Goal: Task Accomplishment & Management: Manage account settings

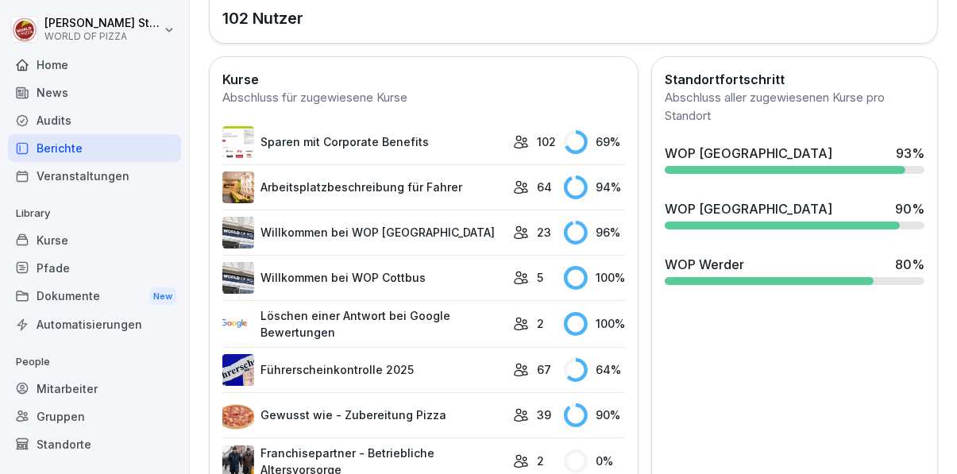
click at [77, 394] on div "Mitarbeiter" at bounding box center [94, 389] width 173 height 28
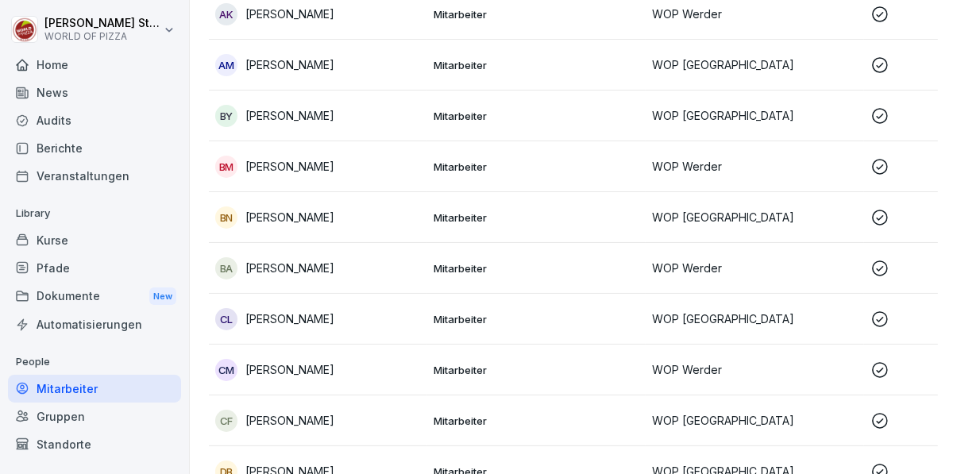
scroll to position [16, 0]
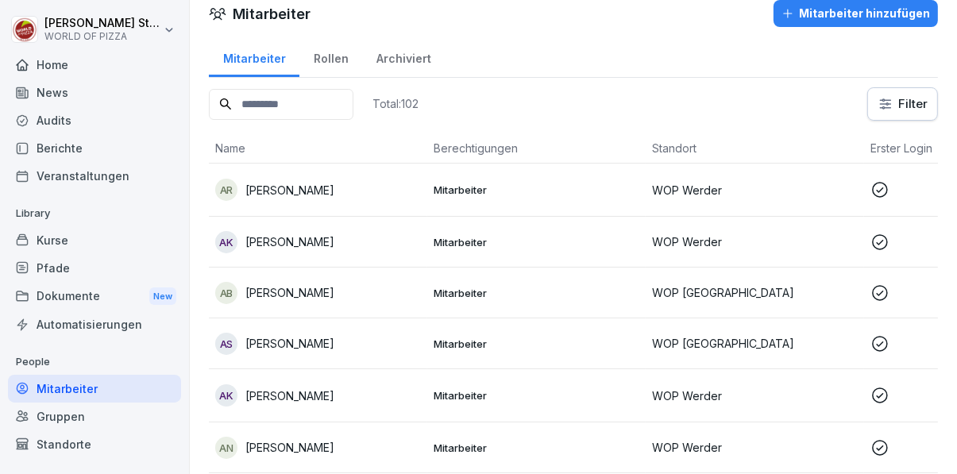
click at [898, 107] on html "[PERSON_NAME] WORLD OF PIZZA Home News Audits Berichte Veranstaltungen Library …" at bounding box center [478, 237] width 957 height 474
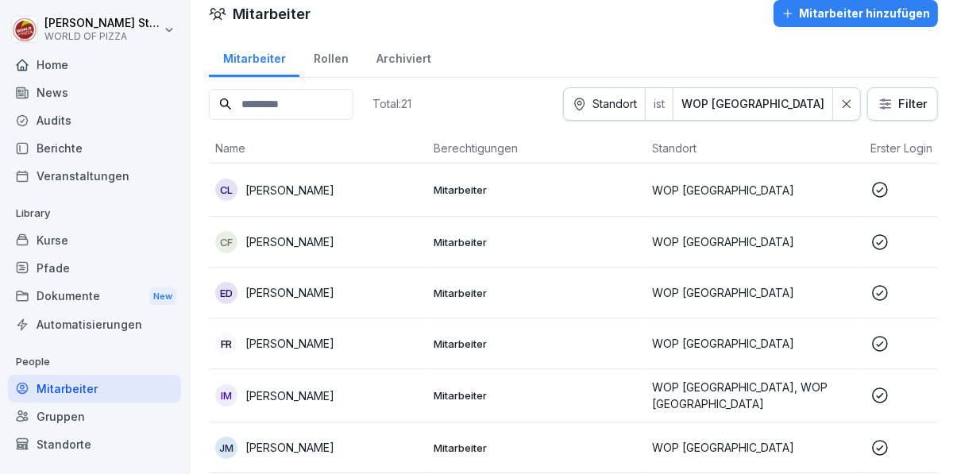
click at [880, 14] on div "Mitarbeiter hinzufügen" at bounding box center [855, 13] width 148 height 17
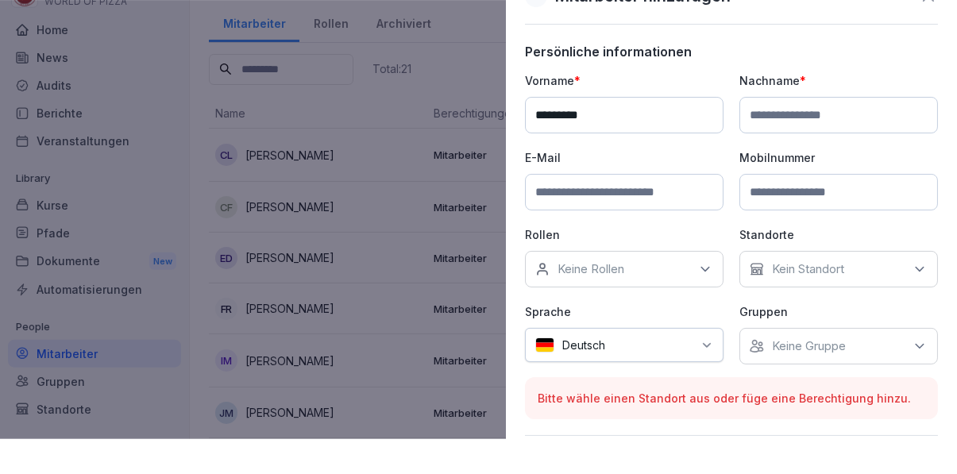
type input "*********"
click at [807, 154] on input at bounding box center [838, 150] width 199 height 37
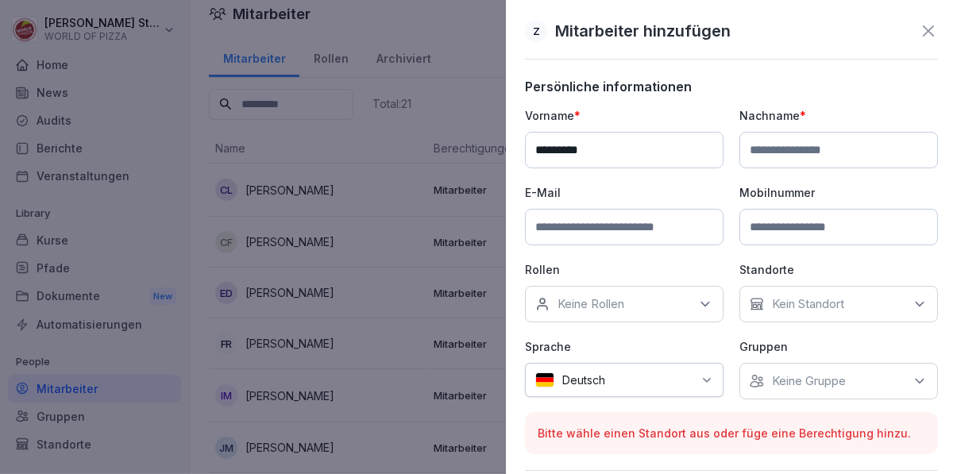
click at [796, 152] on input at bounding box center [838, 150] width 199 height 37
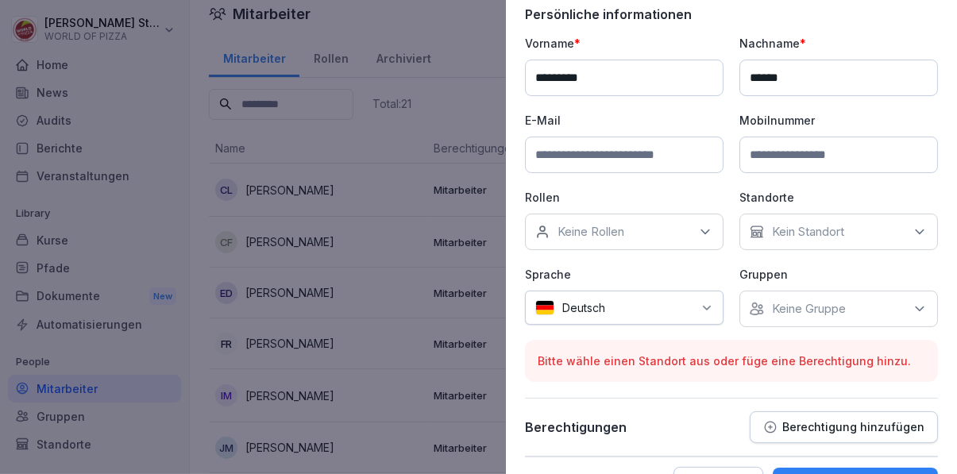
scroll to position [74, 0]
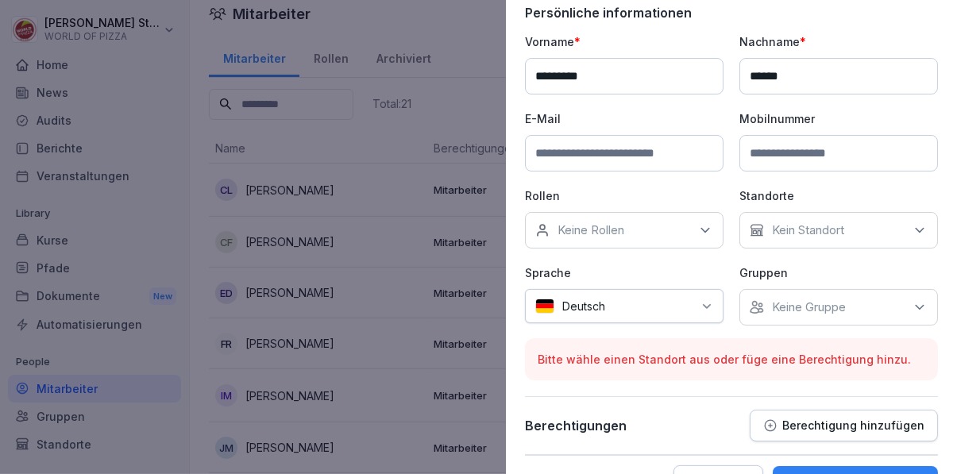
type input "******"
click at [657, 168] on input at bounding box center [624, 153] width 199 height 37
click at [602, 154] on input at bounding box center [624, 153] width 199 height 37
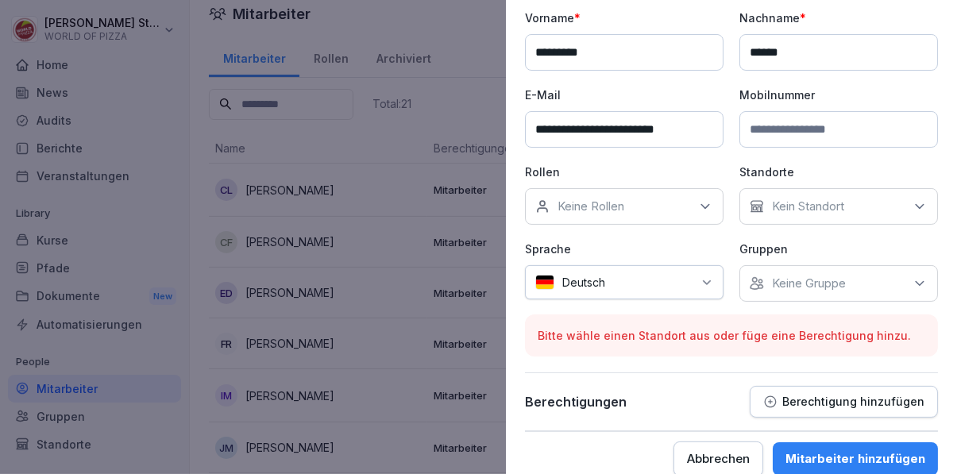
scroll to position [118, 0]
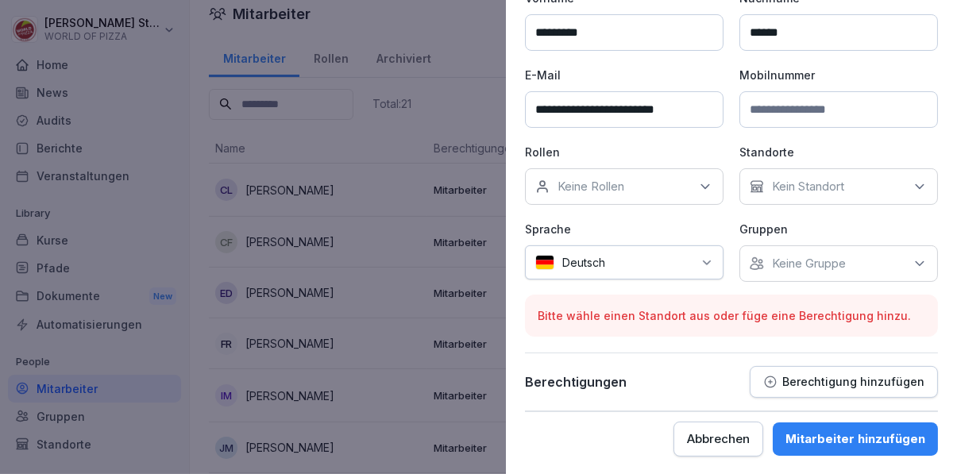
type input "**********"
click at [712, 185] on icon at bounding box center [705, 187] width 16 height 16
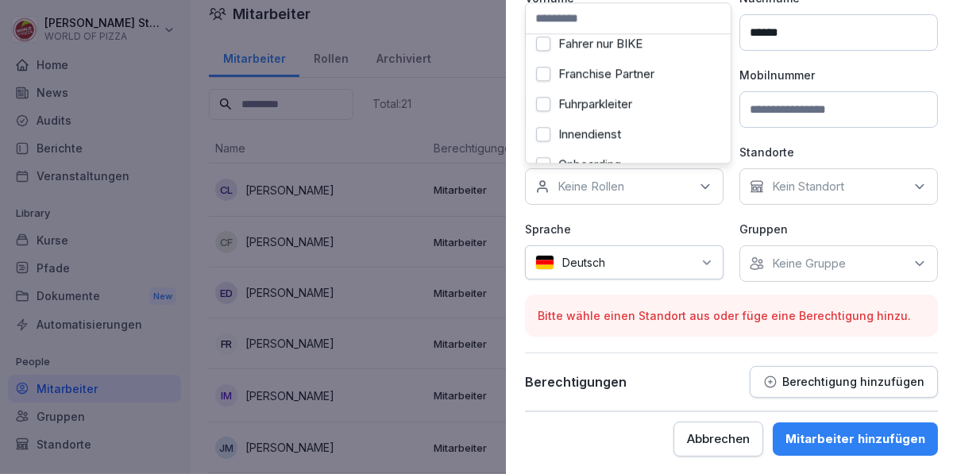
scroll to position [160, 0]
click at [621, 133] on label "Innendienst" at bounding box center [589, 135] width 63 height 14
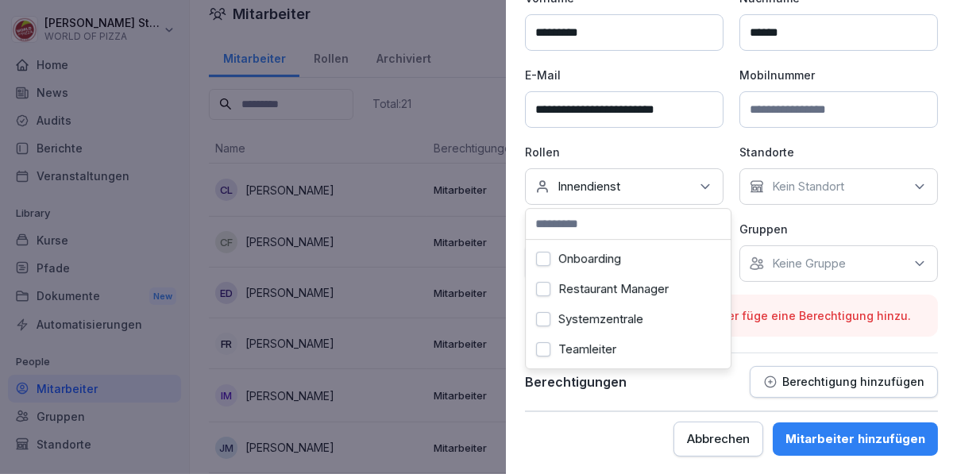
click at [696, 153] on p "Rollen" at bounding box center [624, 152] width 199 height 17
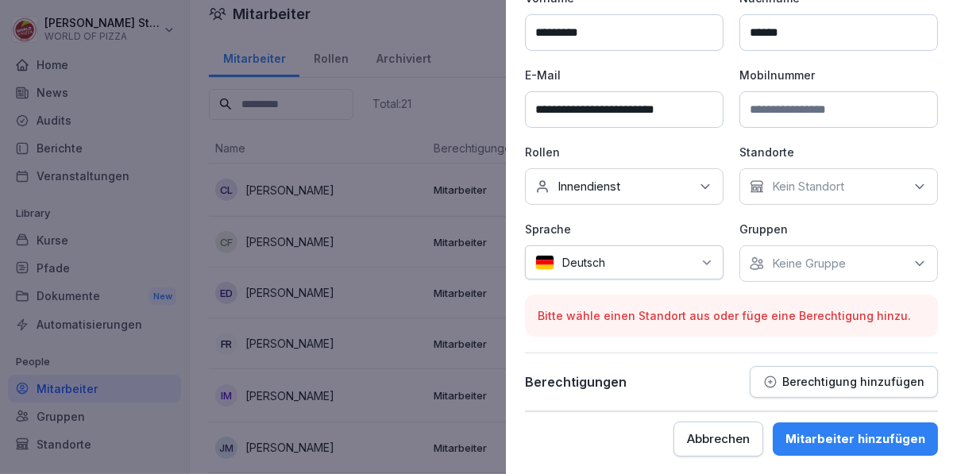
click at [841, 190] on p "Kein Standort" at bounding box center [808, 187] width 72 height 16
click at [854, 146] on label "WOP [GEOGRAPHIC_DATA]" at bounding box center [850, 144] width 155 height 14
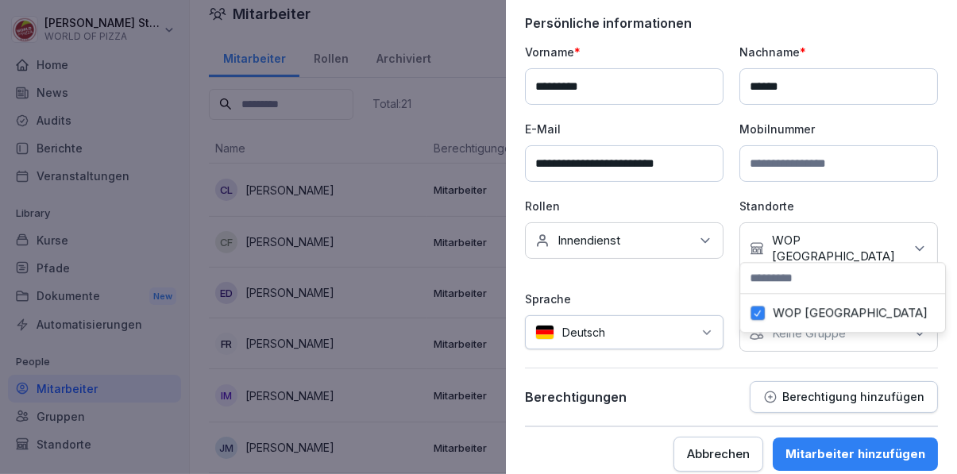
click at [718, 381] on div "Berechtigungen Berechtigung hinzufügen" at bounding box center [731, 397] width 413 height 32
click at [841, 326] on p "Keine Gruppe" at bounding box center [809, 334] width 74 height 16
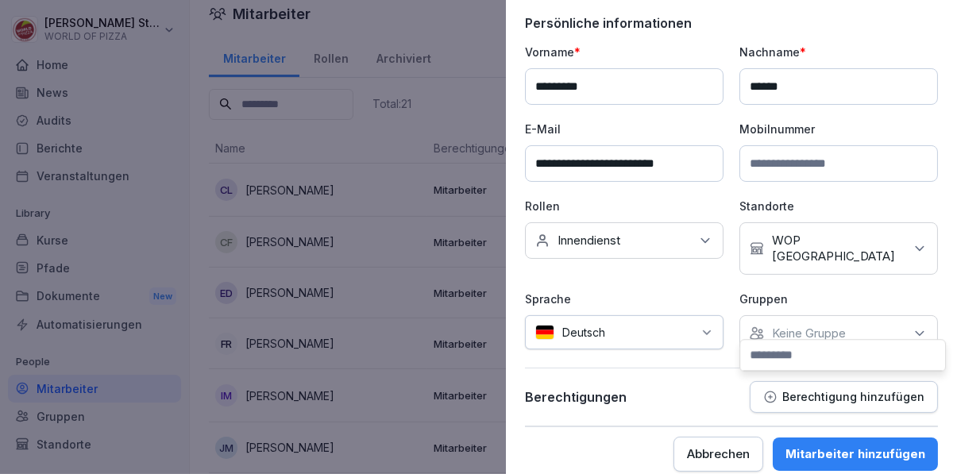
click at [663, 381] on div "Berechtigungen Berechtigung hinzufügen" at bounding box center [731, 397] width 413 height 32
click at [843, 391] on p "Berechtigung hinzufügen" at bounding box center [853, 397] width 142 height 13
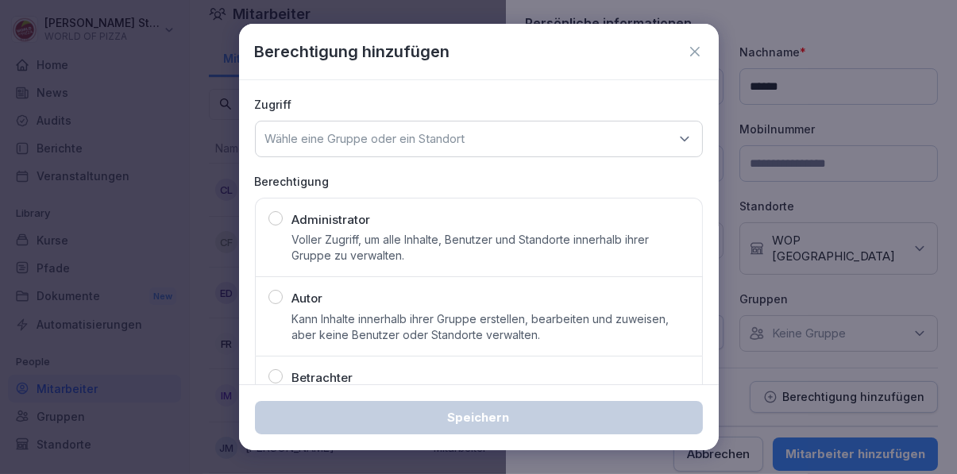
click at [682, 131] on icon at bounding box center [685, 139] width 16 height 16
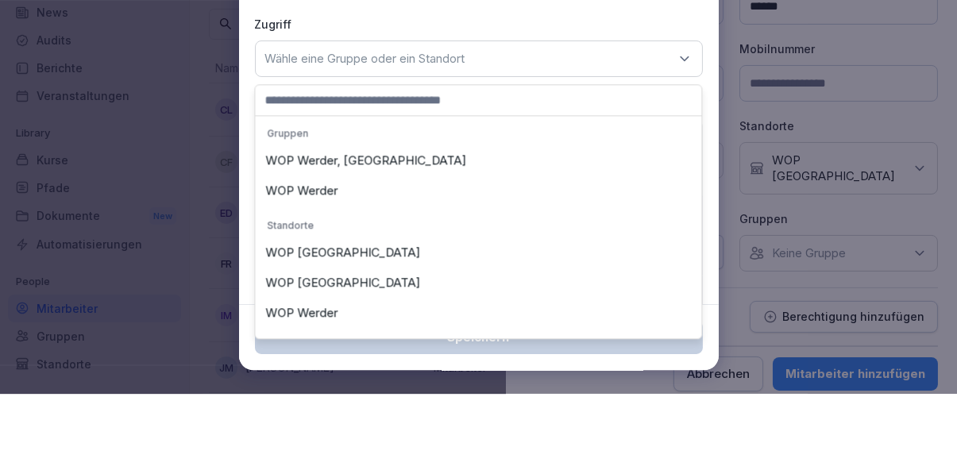
scroll to position [0, 0]
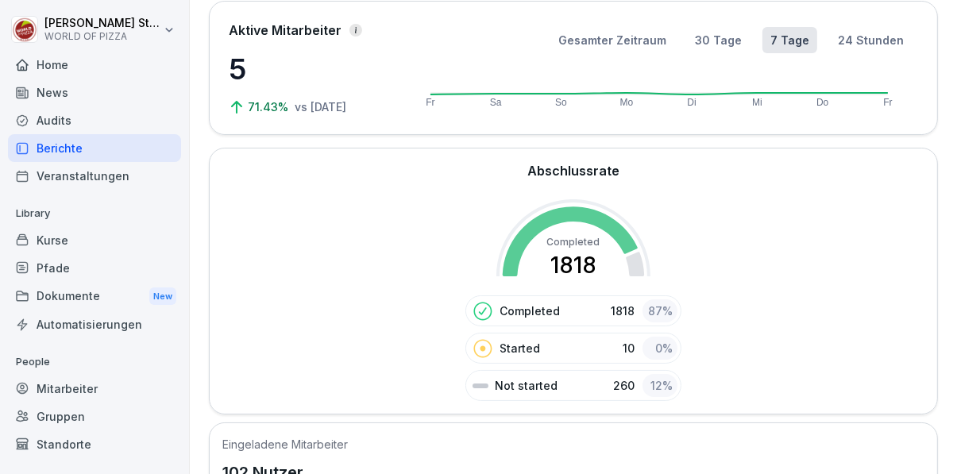
scroll to position [98, 0]
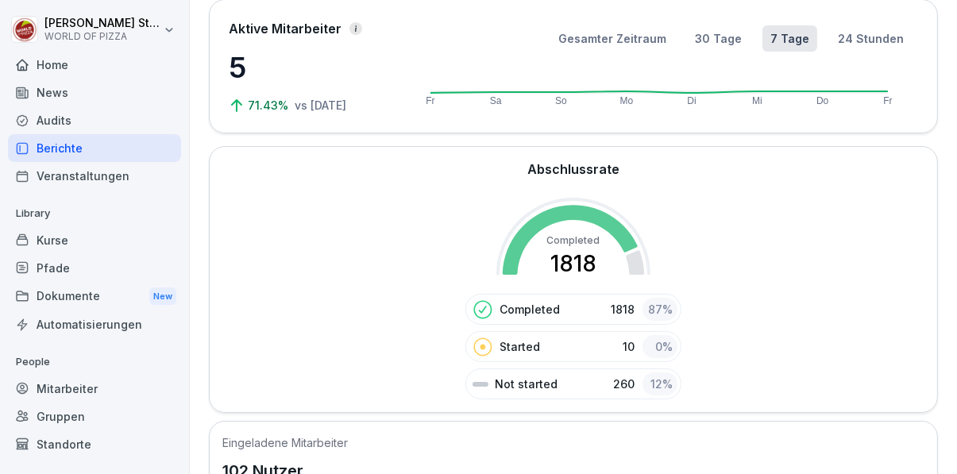
click at [75, 391] on div "Mitarbeiter" at bounding box center [94, 389] width 173 height 28
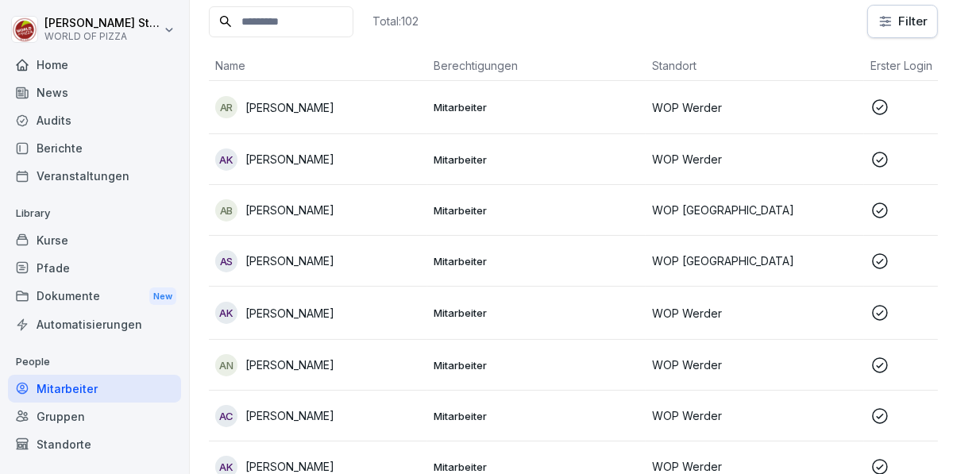
scroll to position [16, 0]
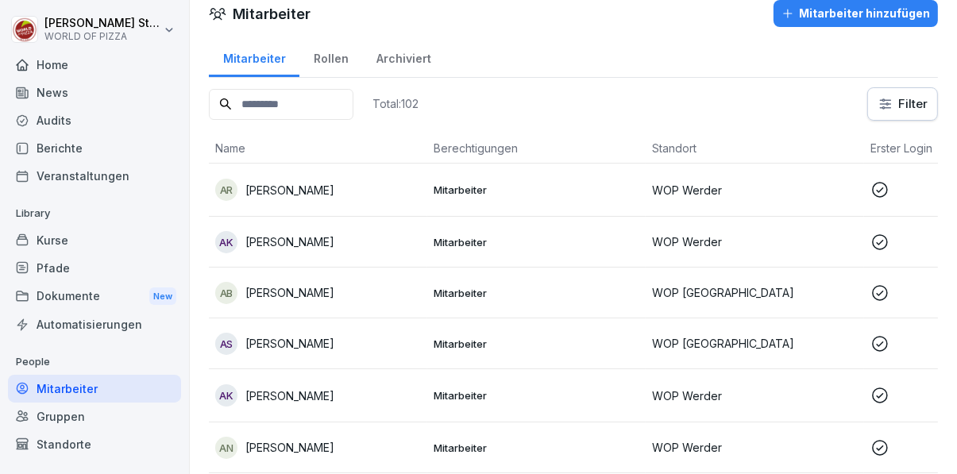
click at [333, 105] on input at bounding box center [281, 104] width 145 height 31
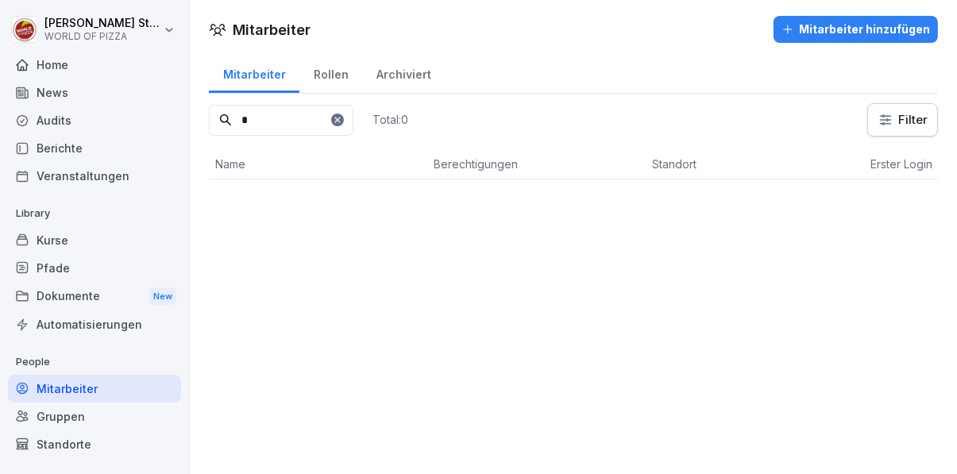
scroll to position [0, 0]
type input "*"
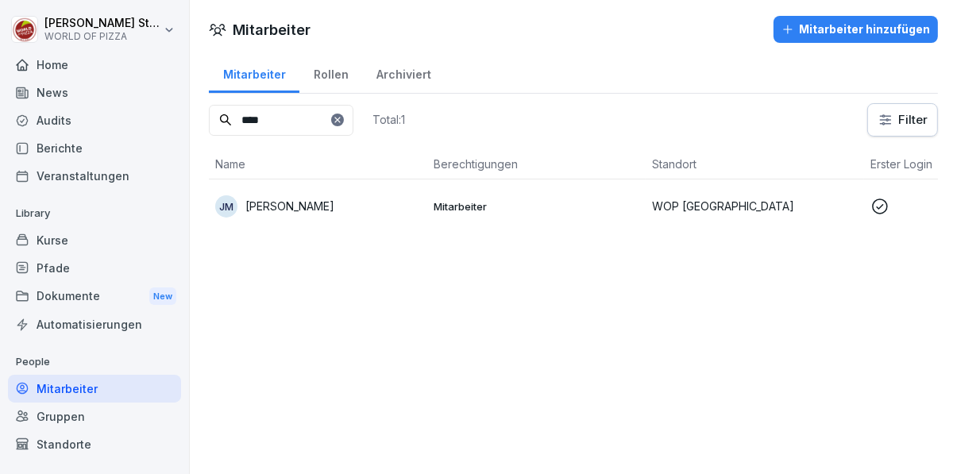
type input "****"
click at [347, 203] on div "JM [PERSON_NAME]" at bounding box center [318, 206] width 206 height 22
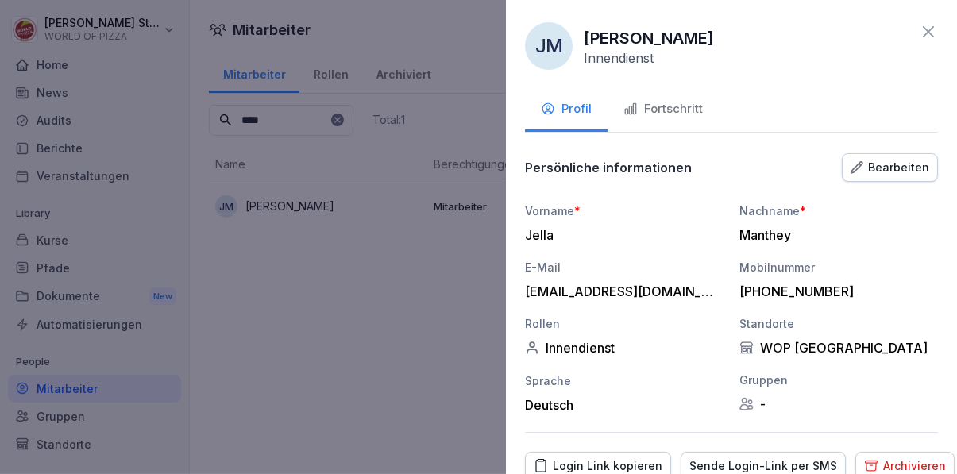
click at [899, 170] on div "Bearbeiten" at bounding box center [889, 167] width 79 height 17
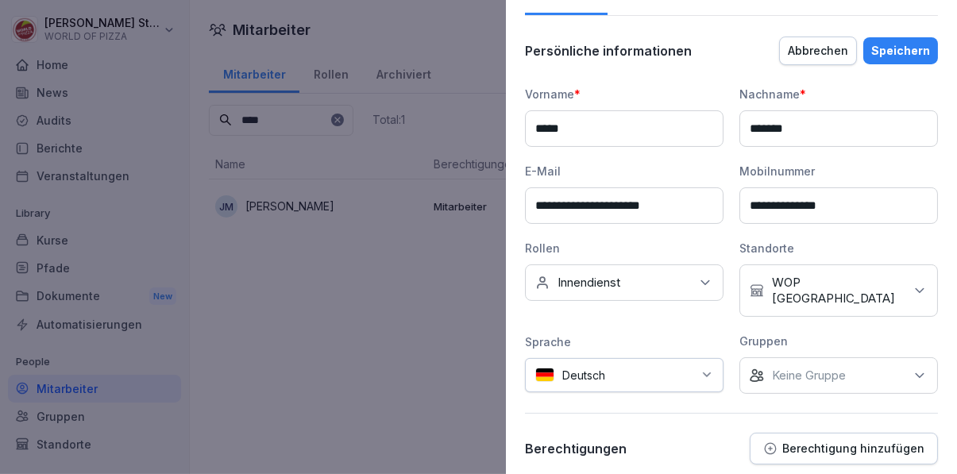
scroll to position [117, 0]
click at [921, 48] on div "Speichern" at bounding box center [900, 50] width 59 height 17
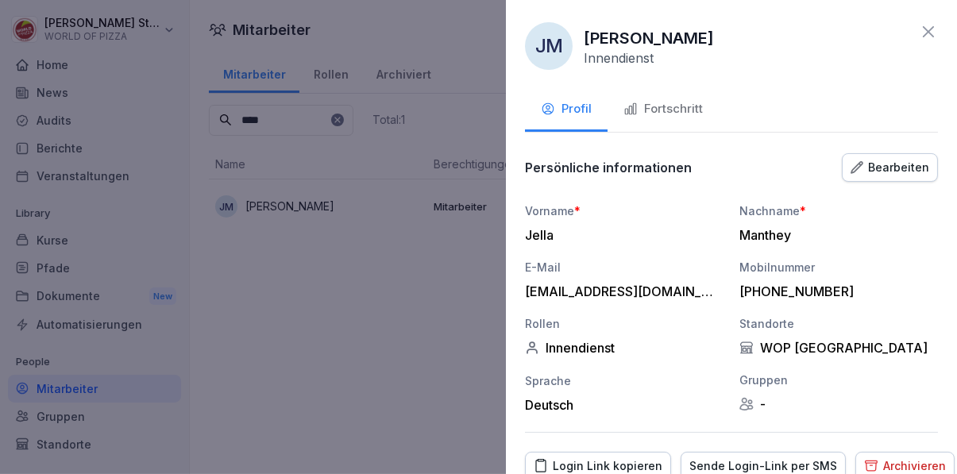
click at [929, 38] on icon at bounding box center [928, 31] width 19 height 19
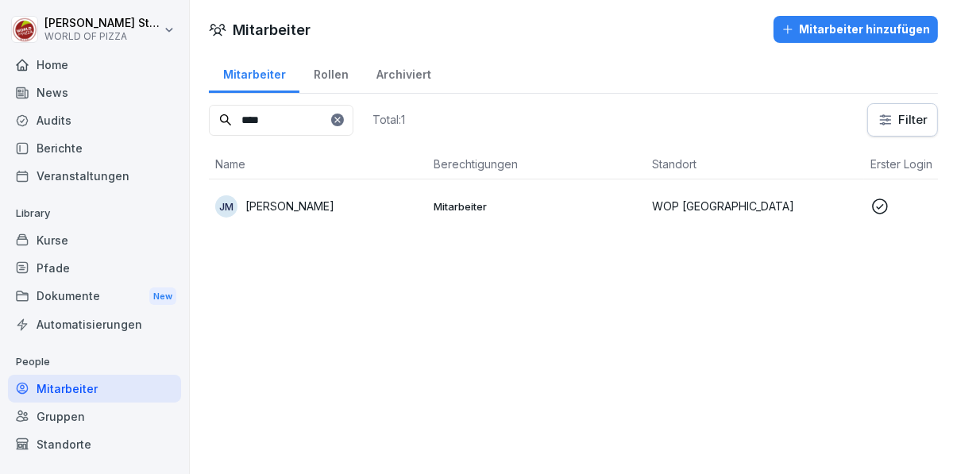
click at [908, 121] on html "[PERSON_NAME] WORLD OF PIZZA Home News Audits Berichte Veranstaltungen Library …" at bounding box center [478, 237] width 957 height 474
click at [877, 31] on div "Mitarbeiter hinzufügen" at bounding box center [855, 29] width 148 height 17
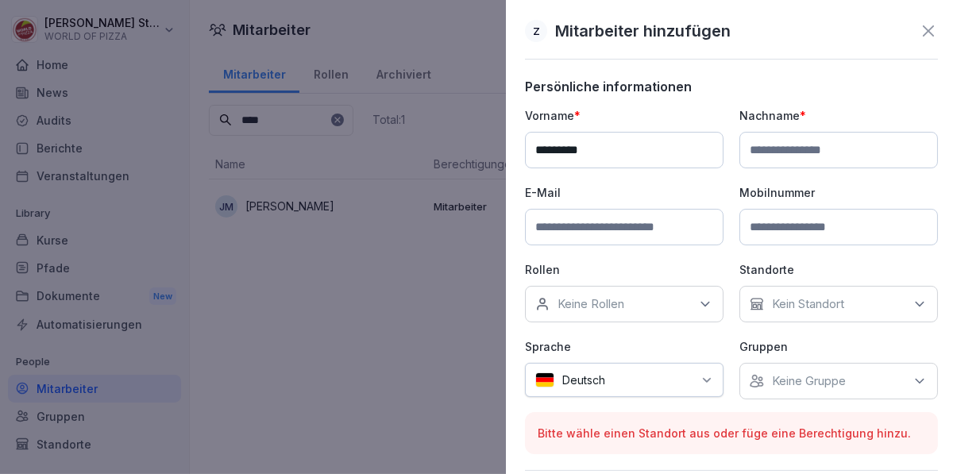
type input "*********"
click at [841, 142] on input at bounding box center [838, 150] width 199 height 37
type input "******"
click at [421, 253] on div at bounding box center [478, 237] width 957 height 474
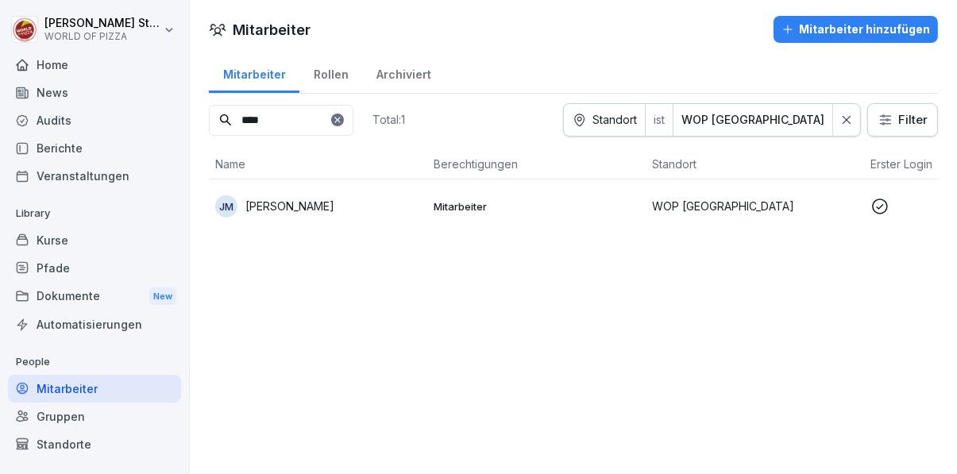
click at [862, 29] on div "Mitarbeiter hinzufügen" at bounding box center [855, 29] width 148 height 17
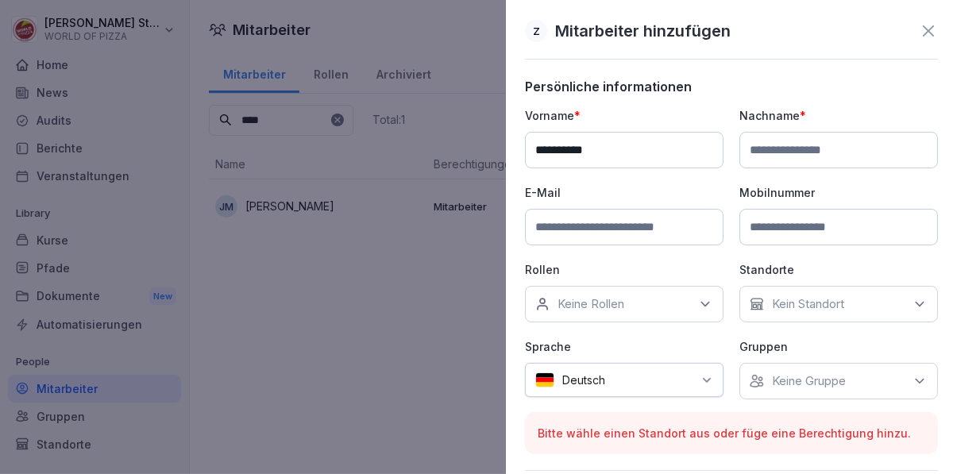
type input "*********"
click at [817, 154] on input at bounding box center [838, 150] width 199 height 37
type input "******"
click at [613, 227] on input at bounding box center [624, 227] width 199 height 37
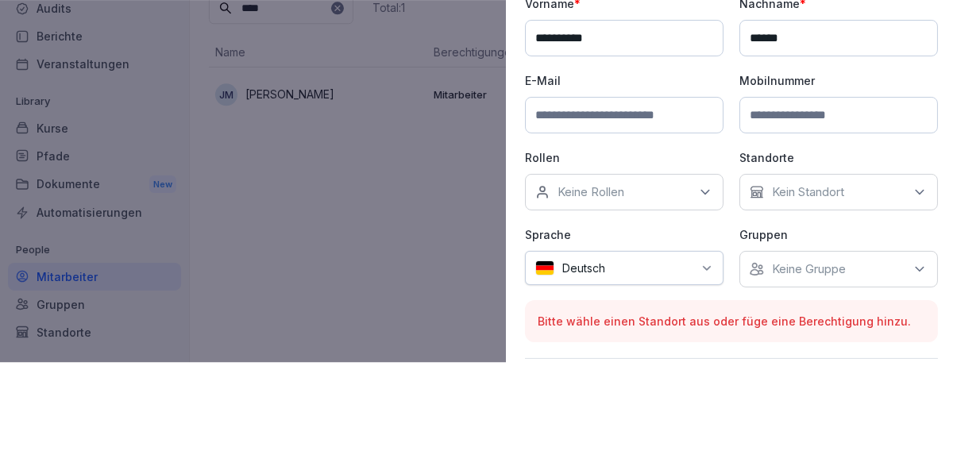
paste input "**********"
type input "**********"
click at [681, 304] on div "Keine Rollen" at bounding box center [624, 304] width 199 height 37
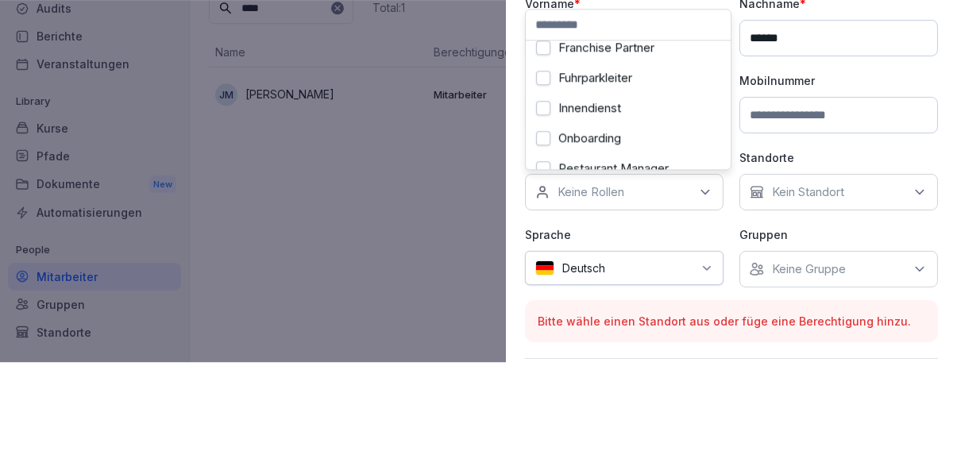
scroll to position [196, 0]
click at [650, 214] on div "Innendienst" at bounding box center [628, 217] width 197 height 30
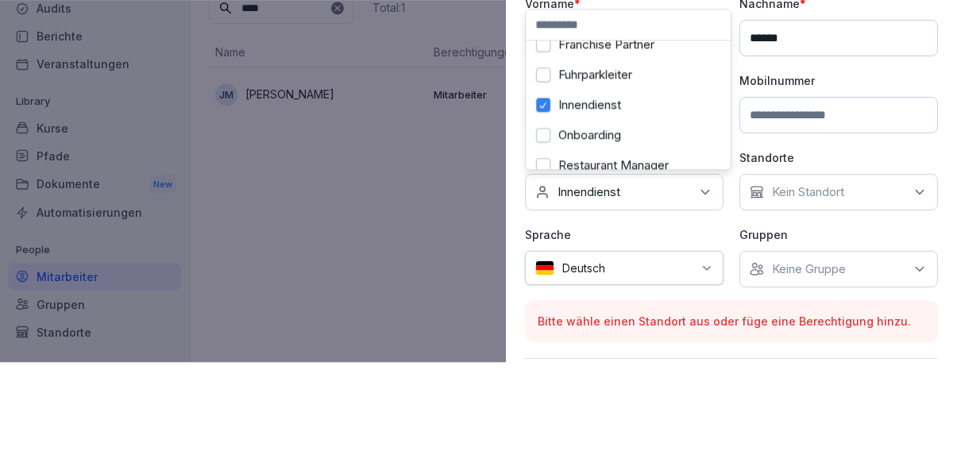
click at [840, 308] on p "Kein Standort" at bounding box center [808, 304] width 72 height 16
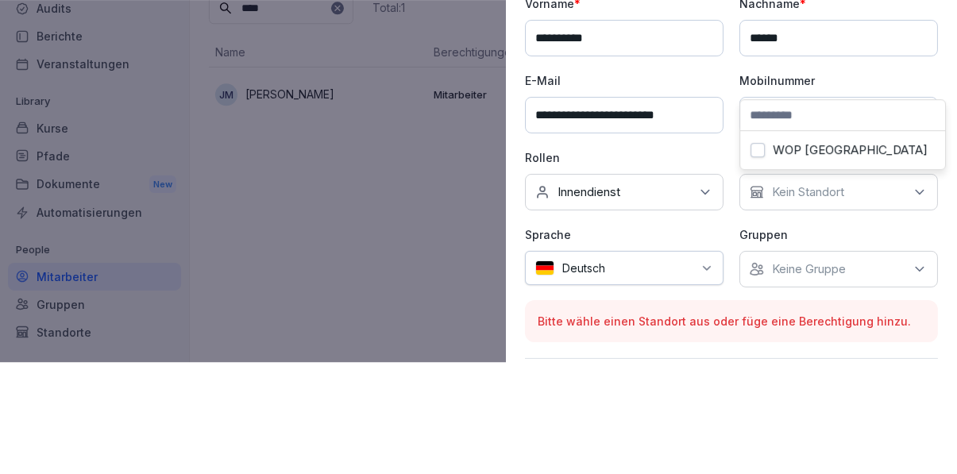
click at [835, 267] on label "WOP [GEOGRAPHIC_DATA]" at bounding box center [850, 262] width 155 height 14
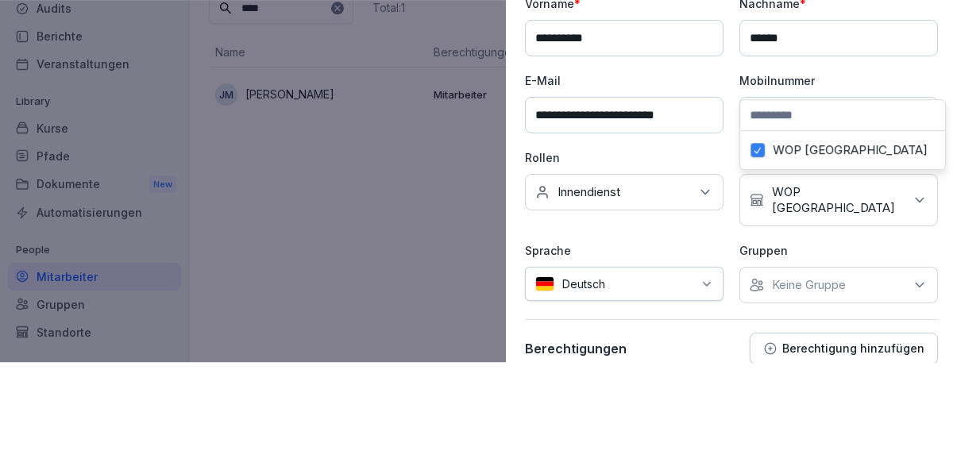
click at [704, 256] on div "**********" at bounding box center [731, 261] width 413 height 308
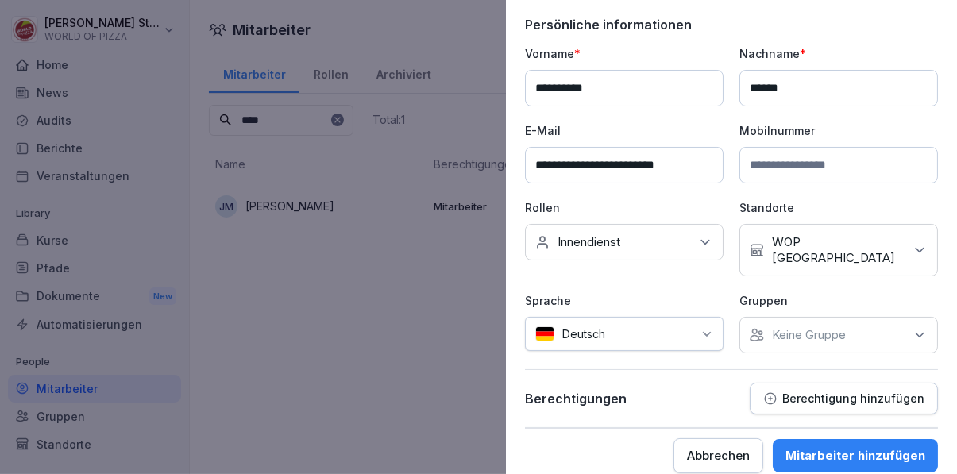
scroll to position [64, 0]
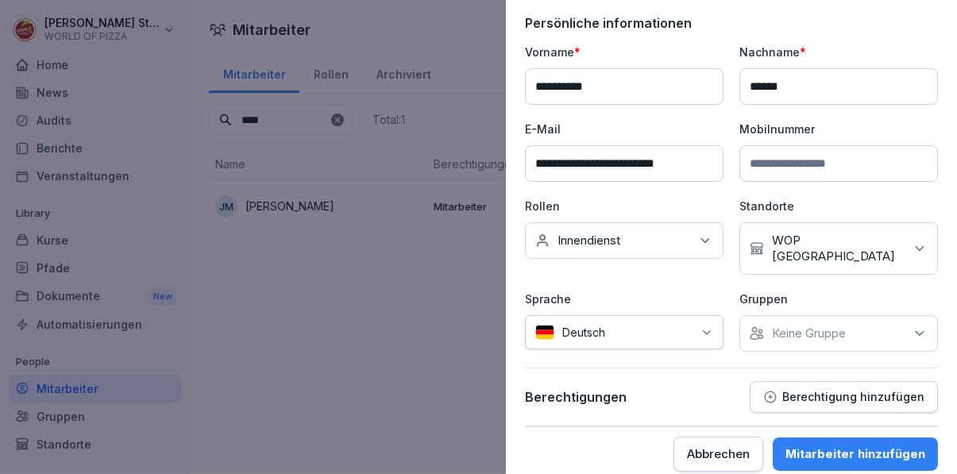
click at [845, 445] on div "Mitarbeiter hinzufügen" at bounding box center [855, 453] width 140 height 17
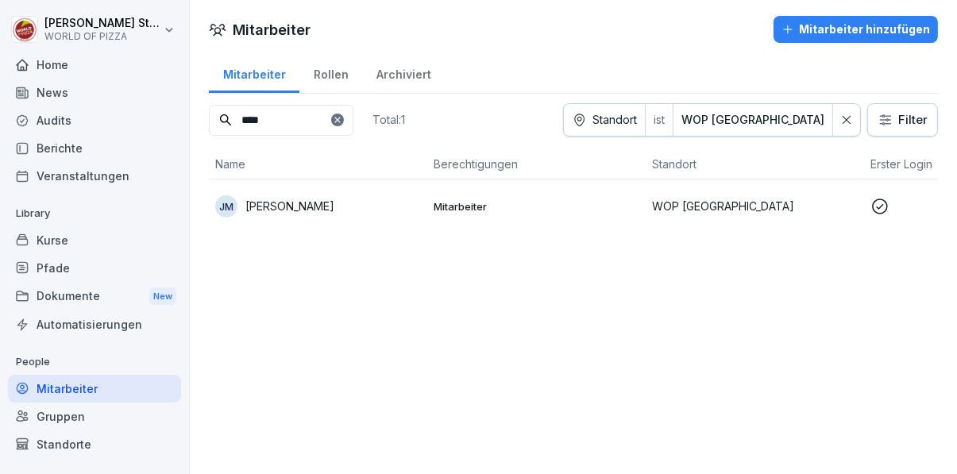
click at [308, 121] on input "****" at bounding box center [281, 120] width 145 height 31
type input "*"
type input "***"
click at [392, 211] on div "ZK [PERSON_NAME]" at bounding box center [318, 206] width 206 height 22
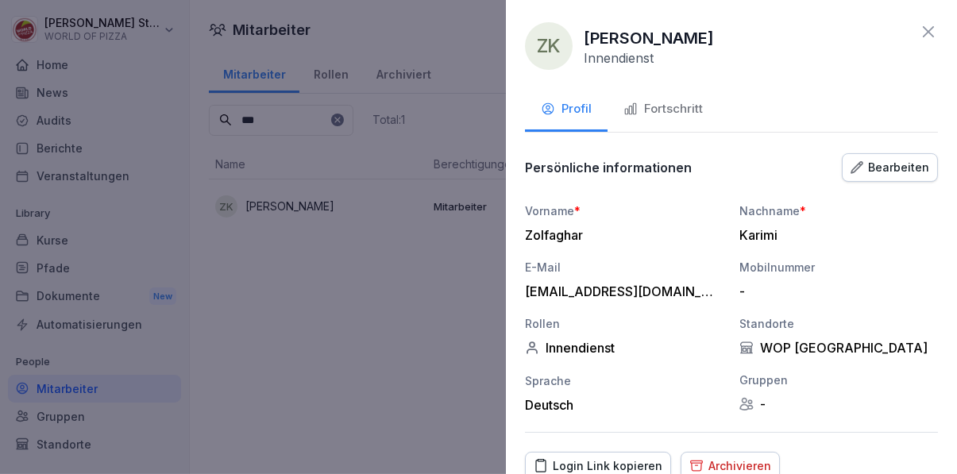
click at [688, 93] on button "Fortschritt" at bounding box center [662, 110] width 111 height 43
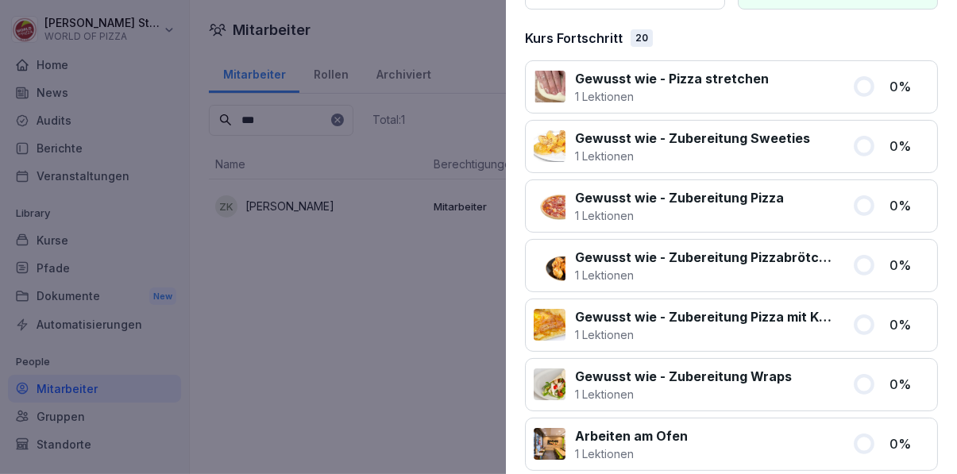
scroll to position [0, 0]
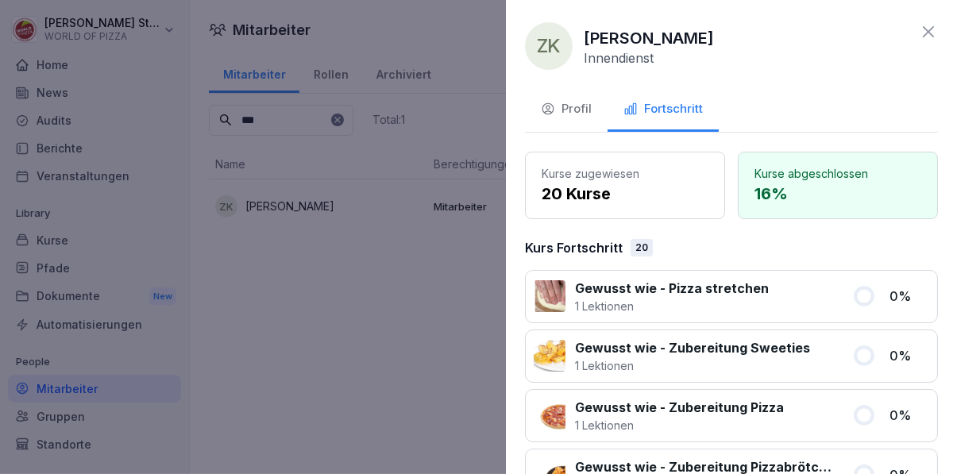
click at [569, 110] on div "Profil" at bounding box center [566, 109] width 51 height 18
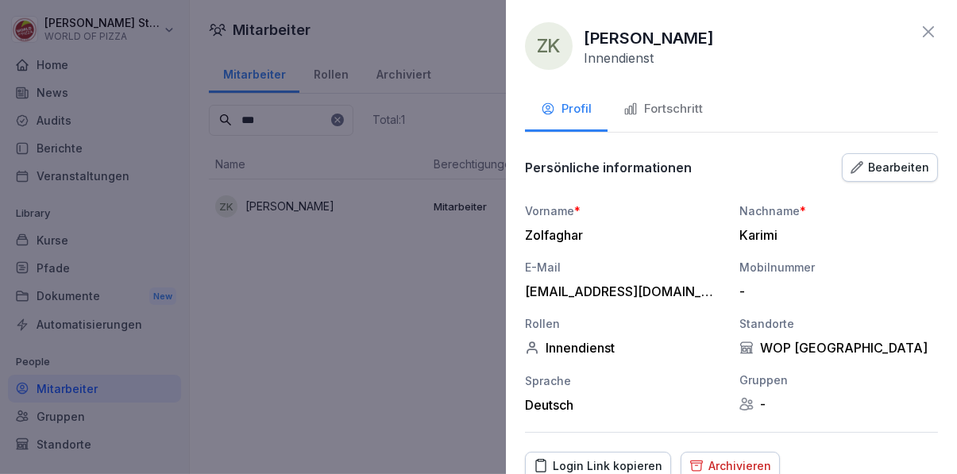
click at [689, 110] on div "Fortschritt" at bounding box center [662, 109] width 79 height 18
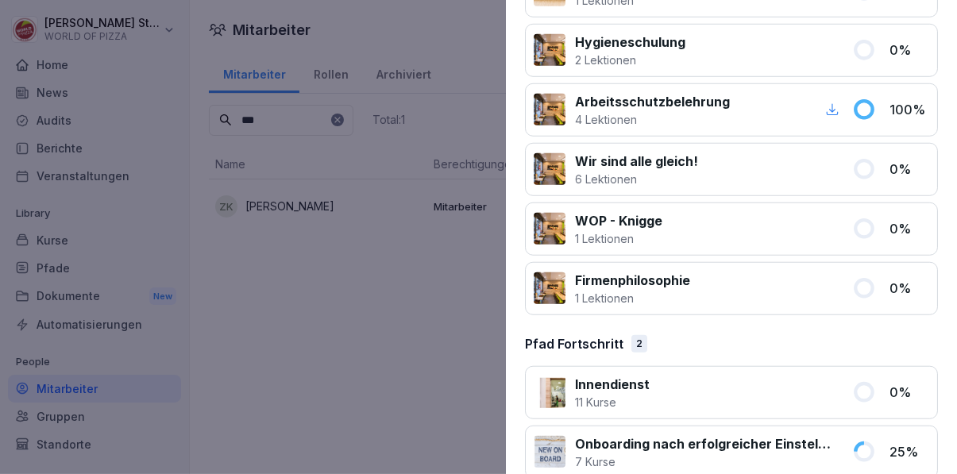
scroll to position [1163, 0]
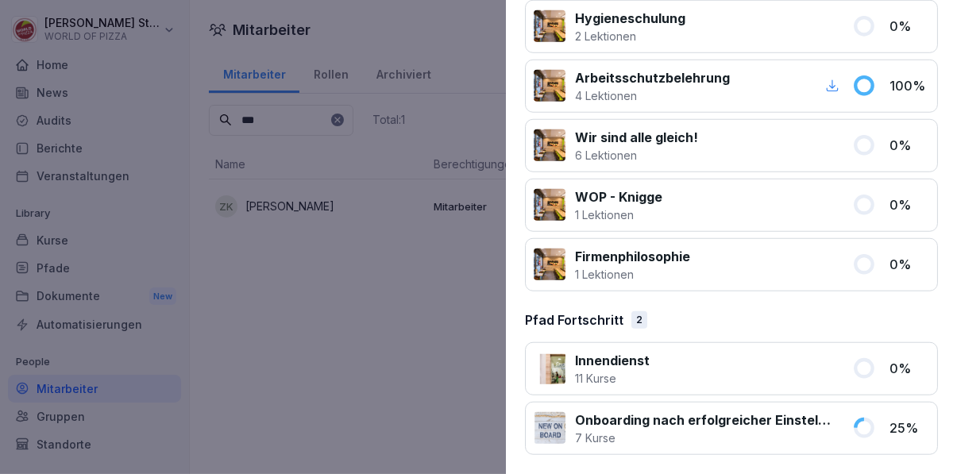
click at [434, 349] on div at bounding box center [478, 237] width 957 height 474
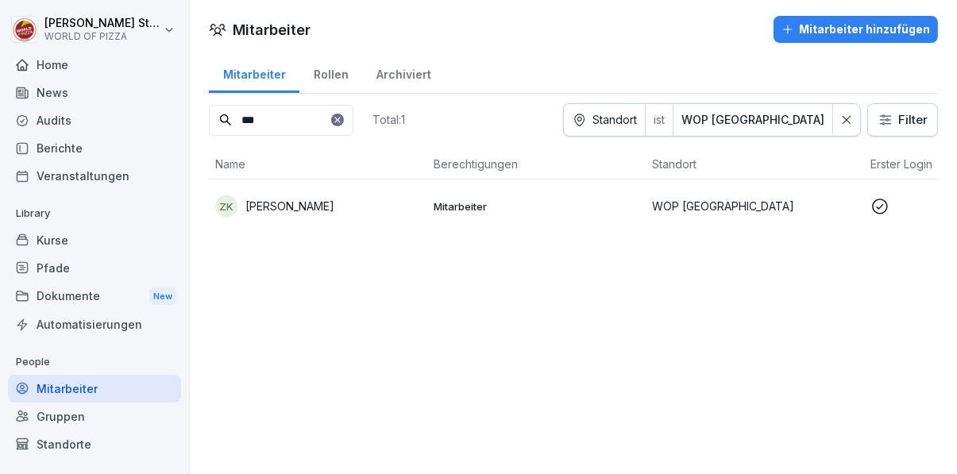
click at [333, 65] on div "Rollen" at bounding box center [330, 72] width 63 height 40
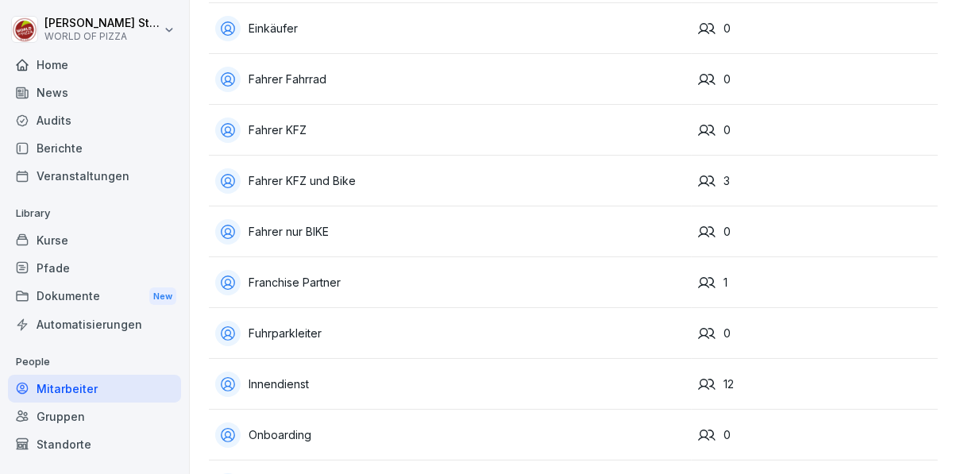
scroll to position [260, 0]
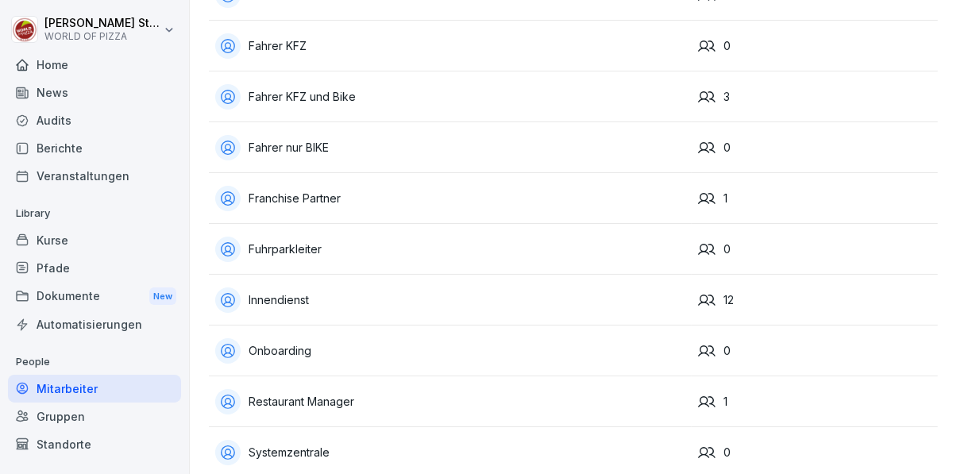
click at [496, 287] on div "Innendienst" at bounding box center [450, 299] width 470 height 25
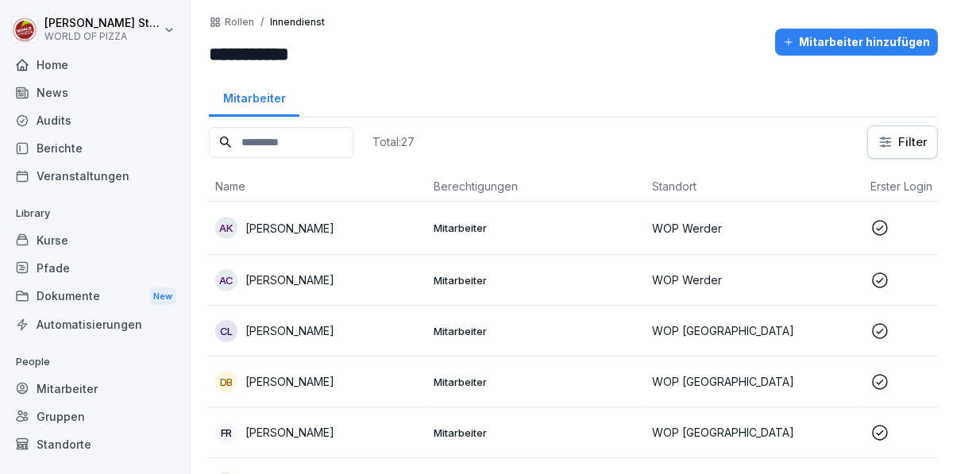
click at [909, 141] on html "**********" at bounding box center [478, 237] width 957 height 474
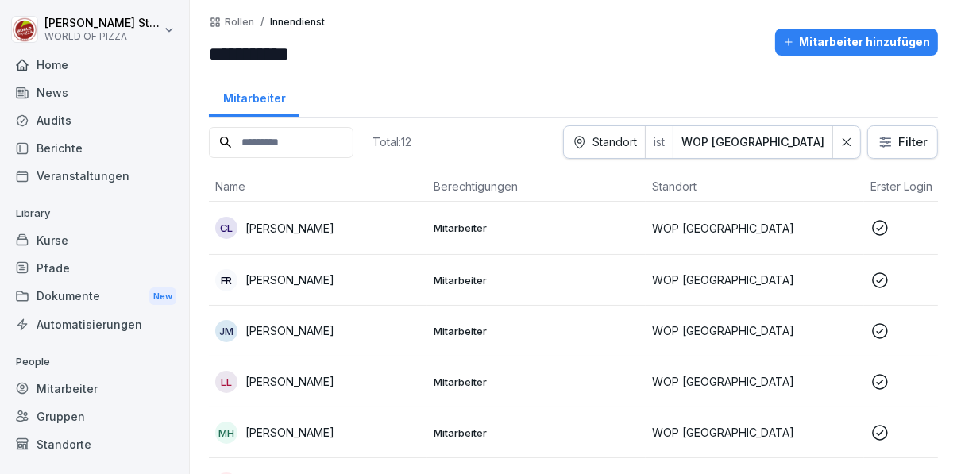
click at [856, 148] on div at bounding box center [846, 142] width 27 height 32
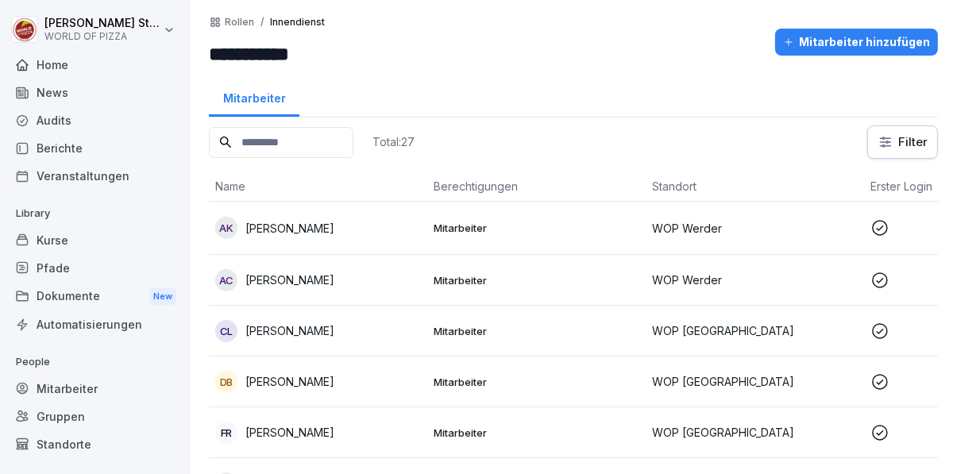
click at [352, 134] on input at bounding box center [281, 142] width 145 height 31
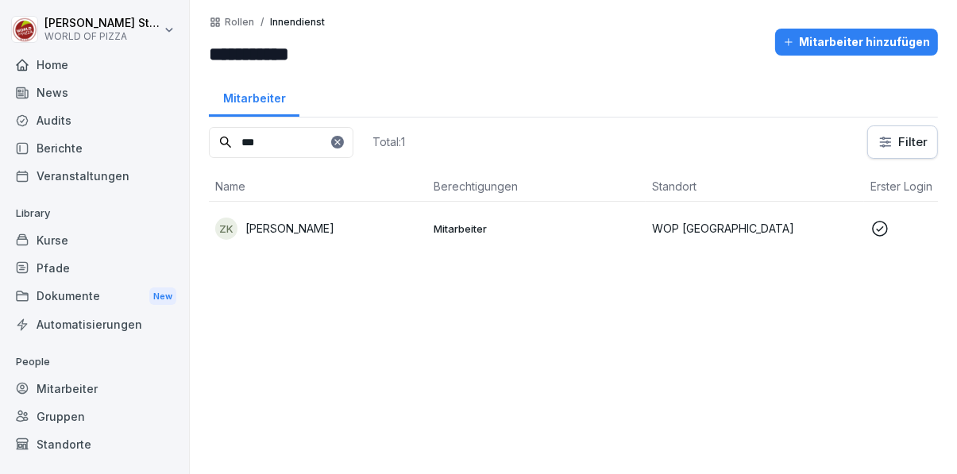
type input "***"
click at [705, 75] on div "**********" at bounding box center [573, 237] width 767 height 474
click at [572, 235] on p "Mitarbeiter" at bounding box center [537, 229] width 206 height 14
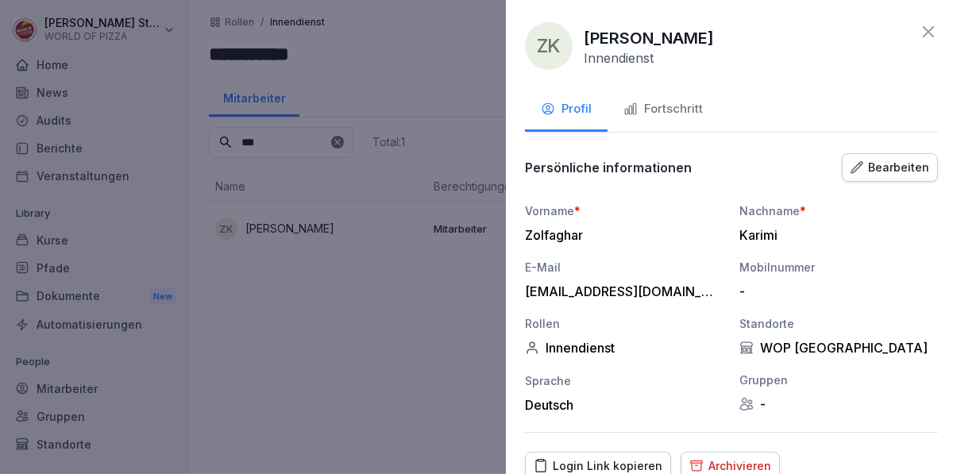
click at [679, 109] on div "Fortschritt" at bounding box center [662, 109] width 79 height 18
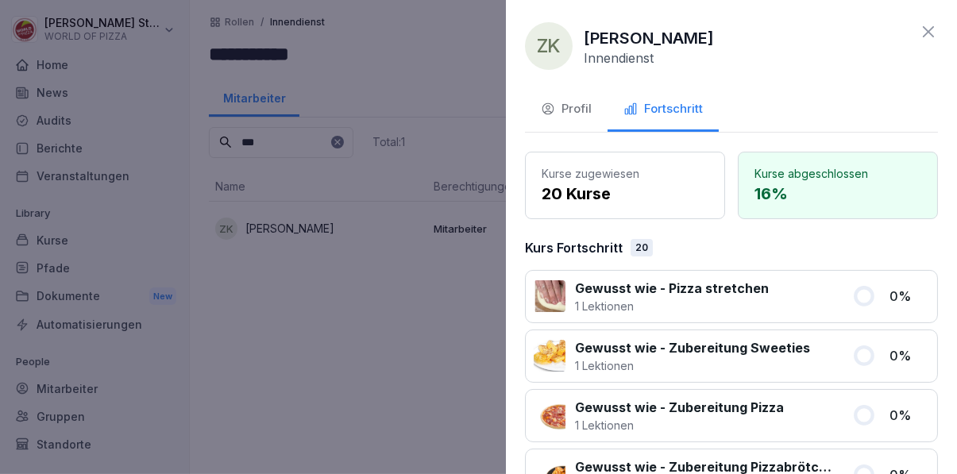
click at [586, 114] on div "Profil" at bounding box center [566, 109] width 51 height 18
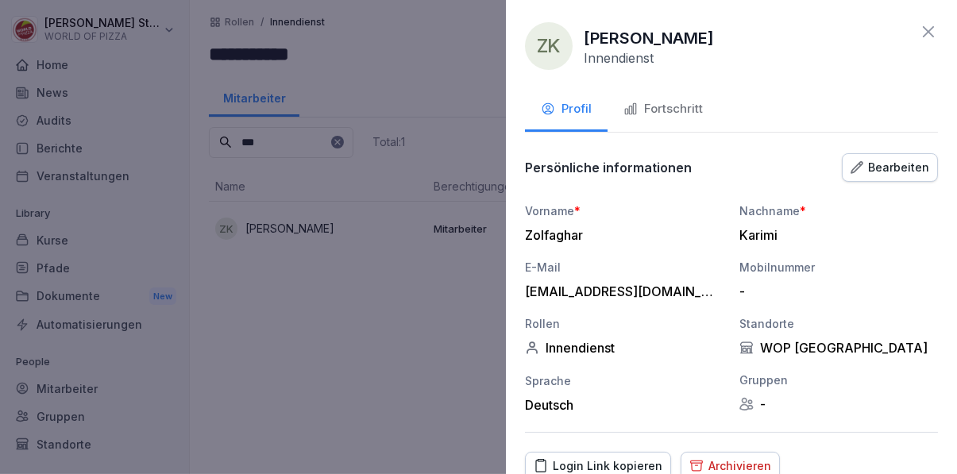
click at [414, 359] on div at bounding box center [478, 237] width 957 height 474
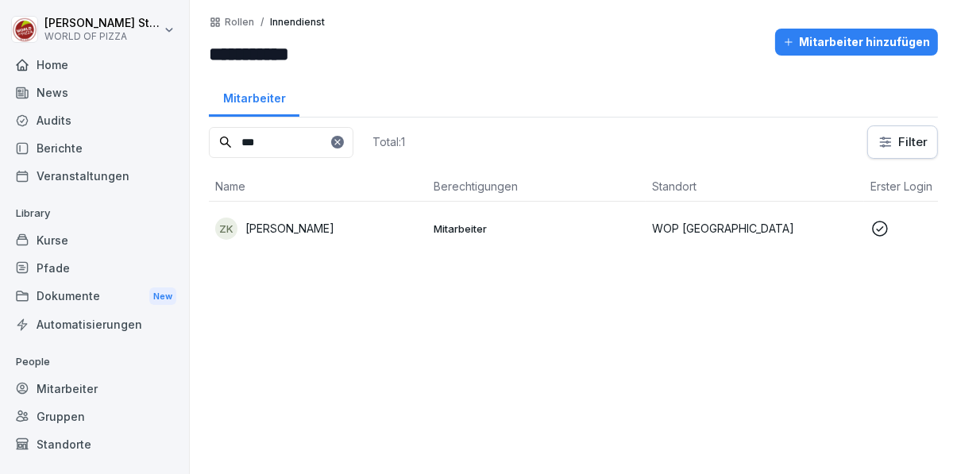
click at [63, 61] on div "Home" at bounding box center [94, 65] width 173 height 28
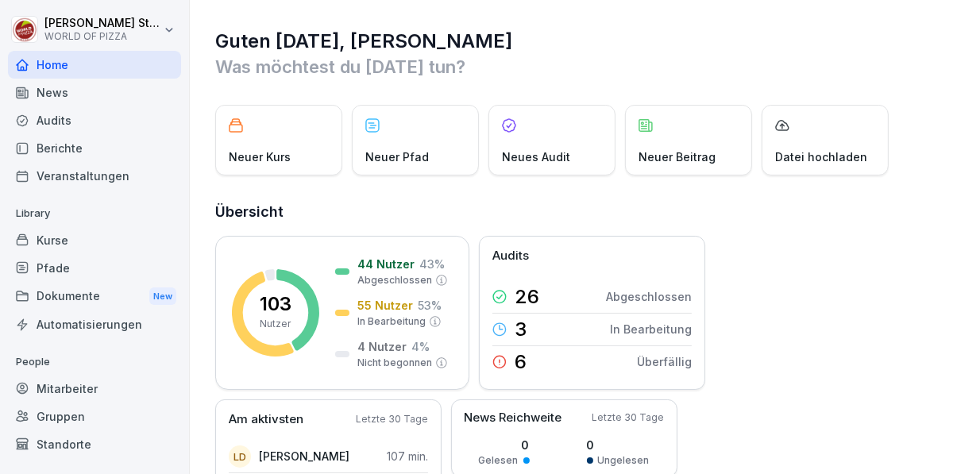
click at [71, 385] on div "Mitarbeiter" at bounding box center [94, 389] width 173 height 28
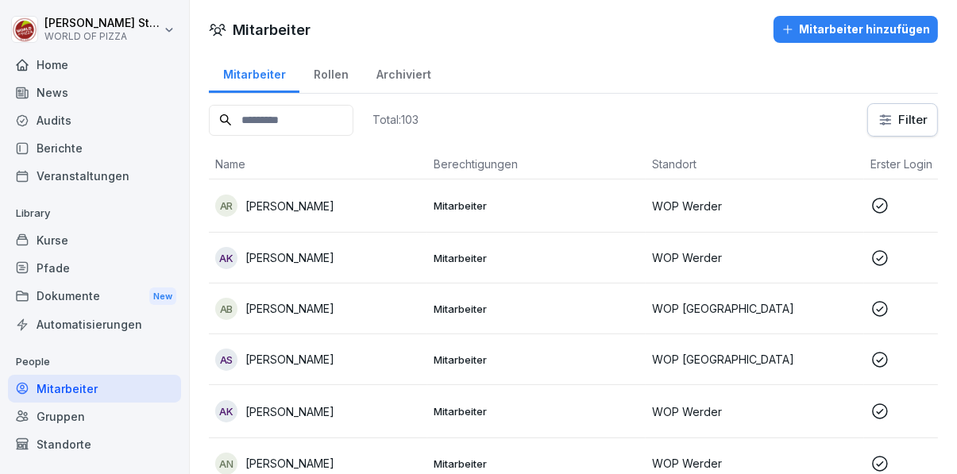
click at [344, 114] on input at bounding box center [281, 120] width 145 height 31
click at [325, 75] on div "Rollen" at bounding box center [330, 72] width 63 height 40
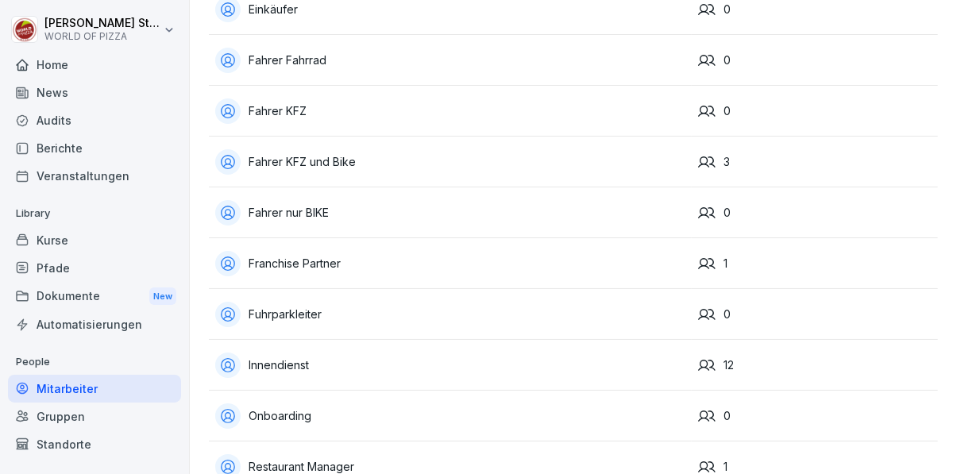
scroll to position [260, 0]
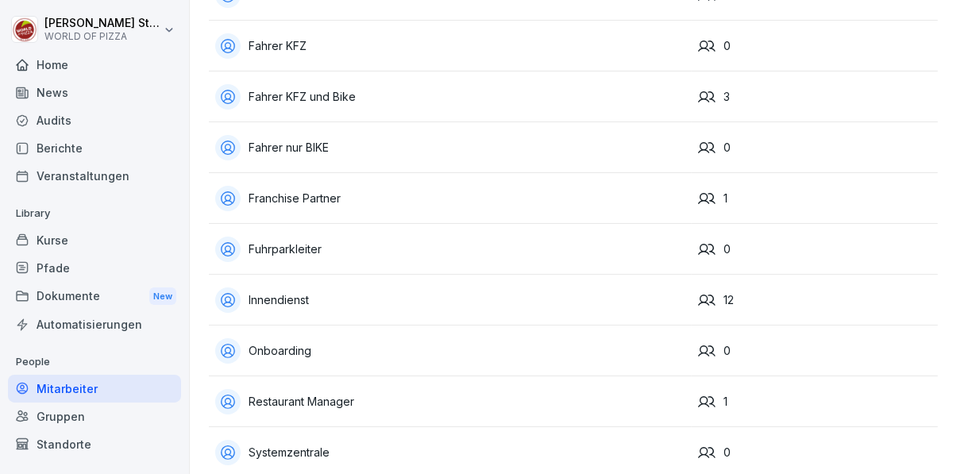
click at [610, 298] on div "Innendienst" at bounding box center [450, 299] width 470 height 25
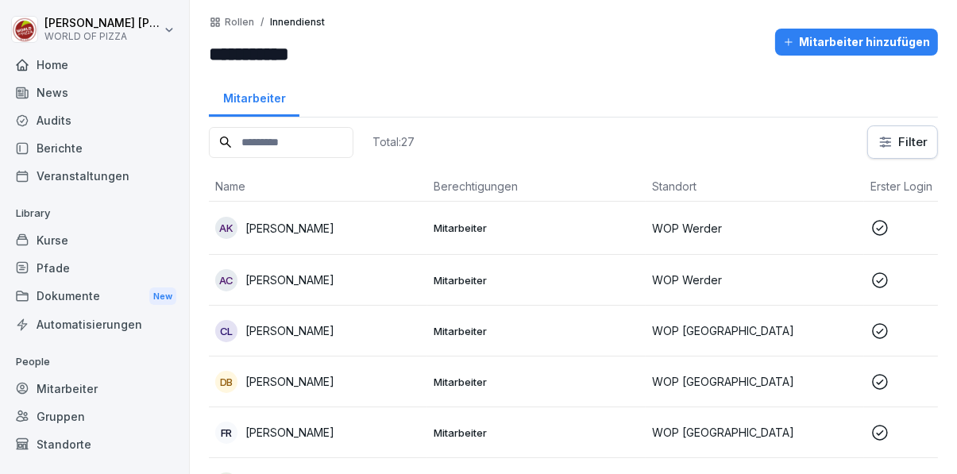
click at [353, 142] on input at bounding box center [281, 142] width 145 height 31
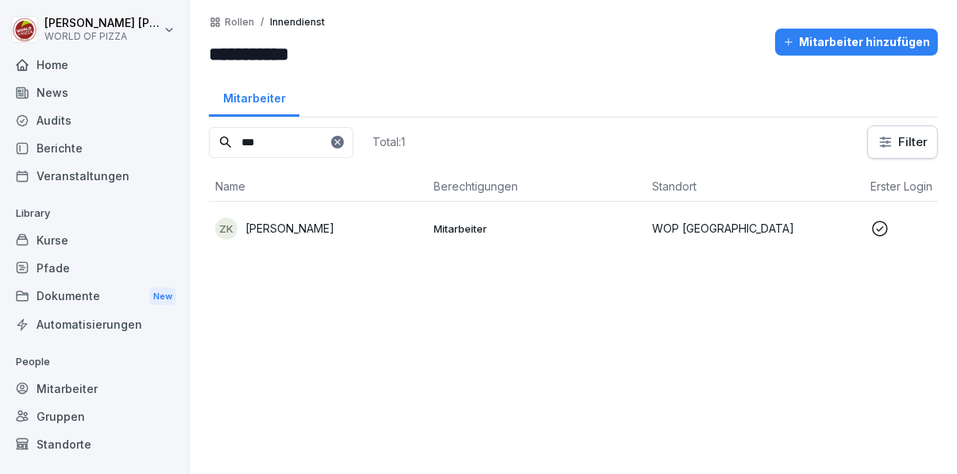
click at [684, 76] on div "Mitarbeiter" at bounding box center [573, 96] width 729 height 41
click at [564, 231] on p "Mitarbeiter" at bounding box center [537, 229] width 206 height 14
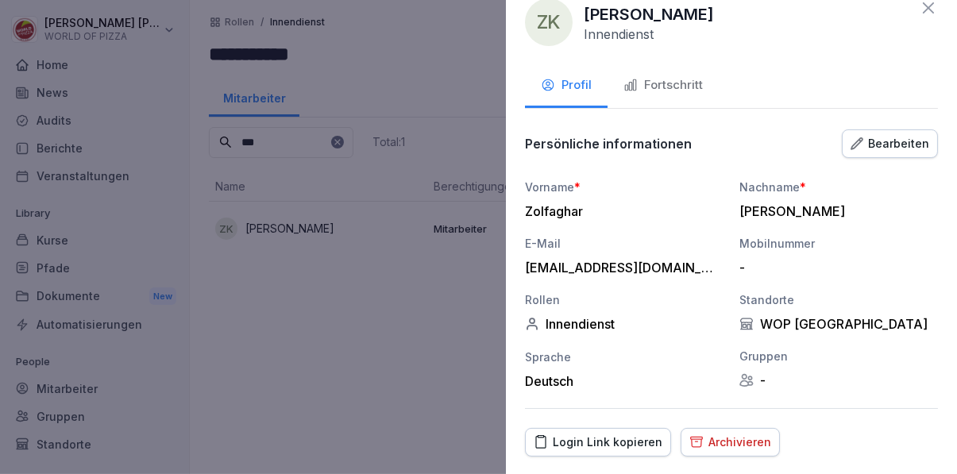
scroll to position [67, 0]
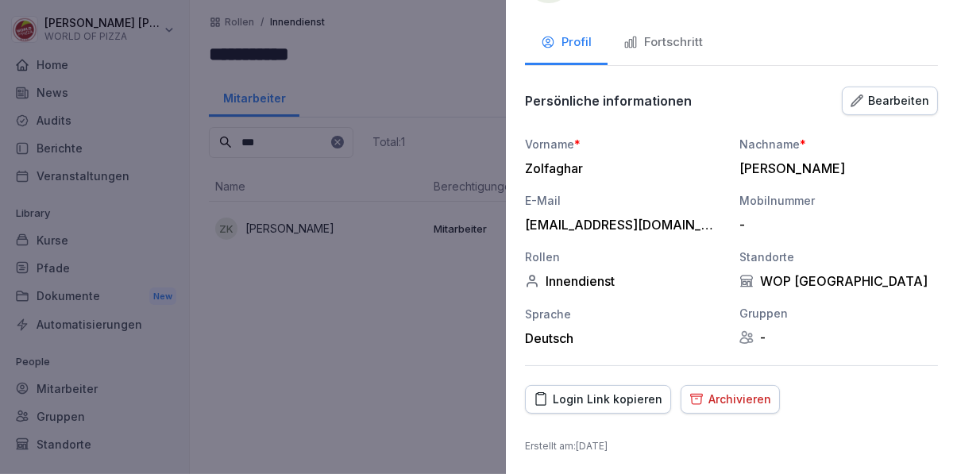
click at [667, 47] on div "Fortschritt" at bounding box center [662, 42] width 79 height 18
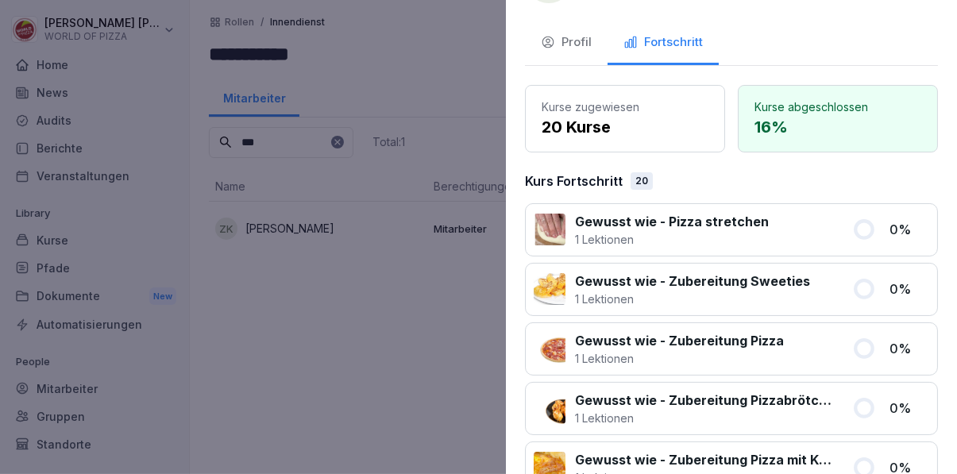
click at [576, 41] on div "Profil" at bounding box center [566, 42] width 51 height 18
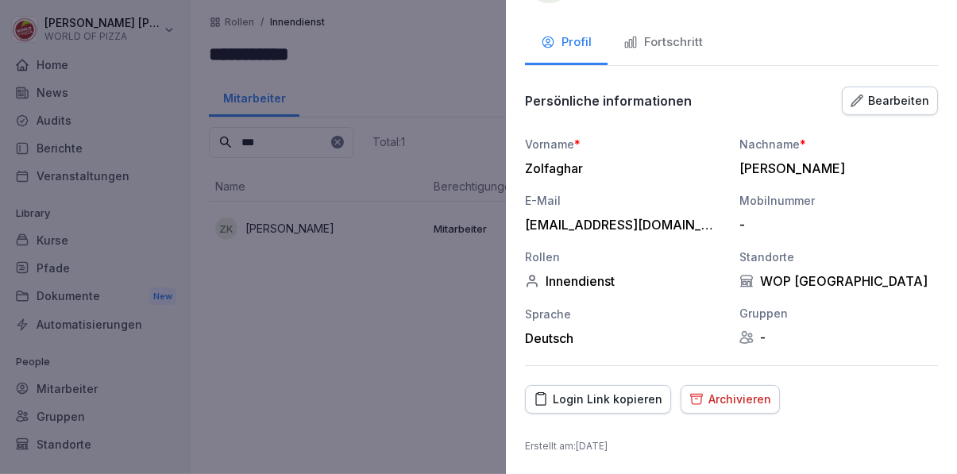
click at [362, 348] on div at bounding box center [478, 237] width 957 height 474
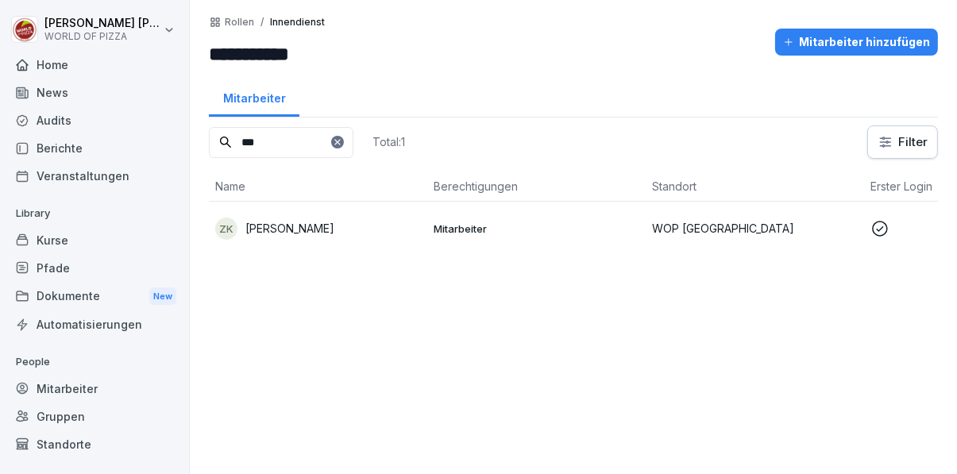
click at [314, 145] on input "***" at bounding box center [281, 142] width 145 height 31
type input "*"
click at [654, 57] on div at bounding box center [587, 42] width 360 height 52
click at [300, 147] on input "***" at bounding box center [281, 142] width 145 height 31
type input "*"
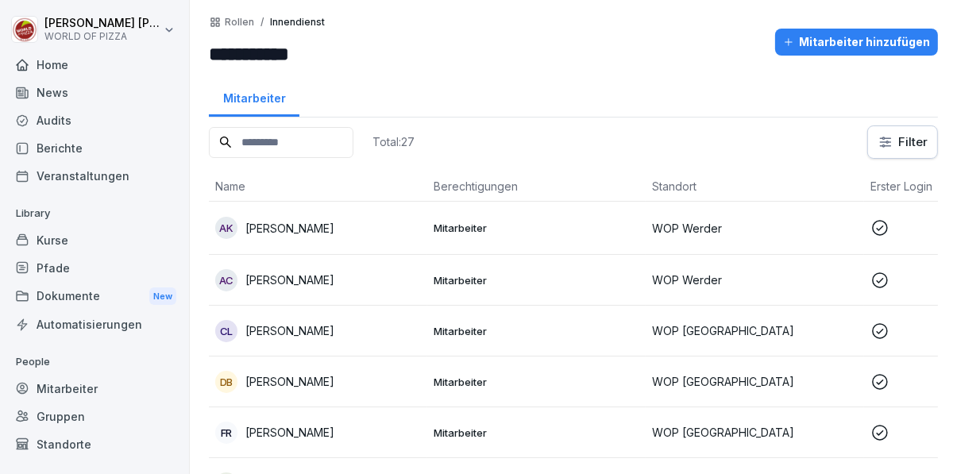
click at [536, 69] on div "**********" at bounding box center [573, 237] width 767 height 474
click at [64, 394] on div "Mitarbeiter" at bounding box center [94, 389] width 173 height 28
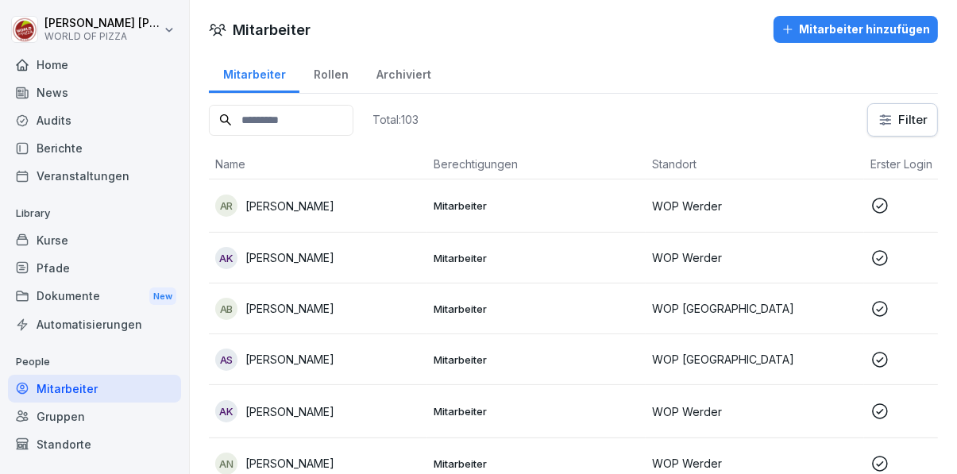
click at [334, 121] on input at bounding box center [281, 120] width 145 height 31
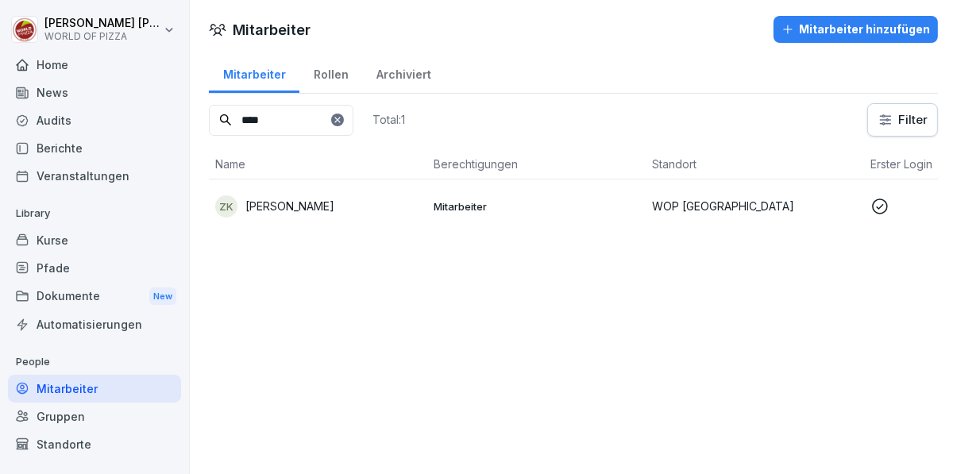
type input "****"
click at [650, 39] on div "Mitarbeiter Mitarbeiter hinzufügen" at bounding box center [573, 29] width 767 height 27
click at [531, 203] on p "Mitarbeiter" at bounding box center [537, 206] width 206 height 14
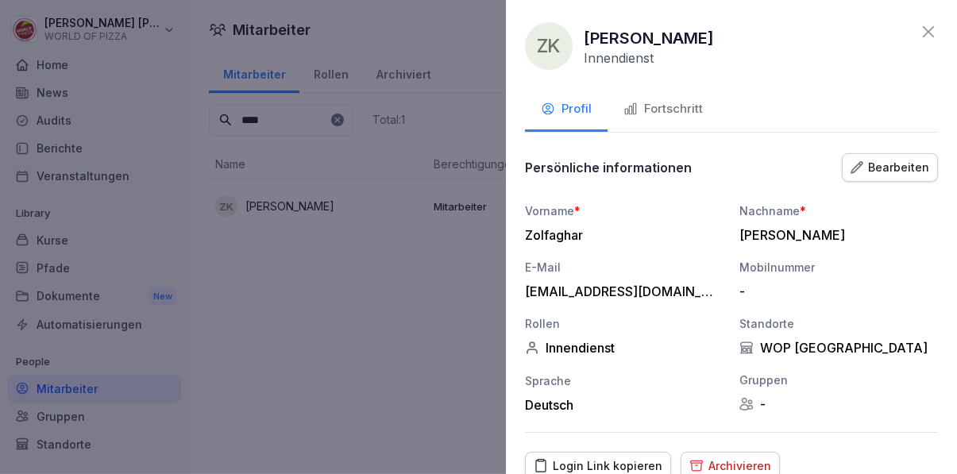
scroll to position [67, 0]
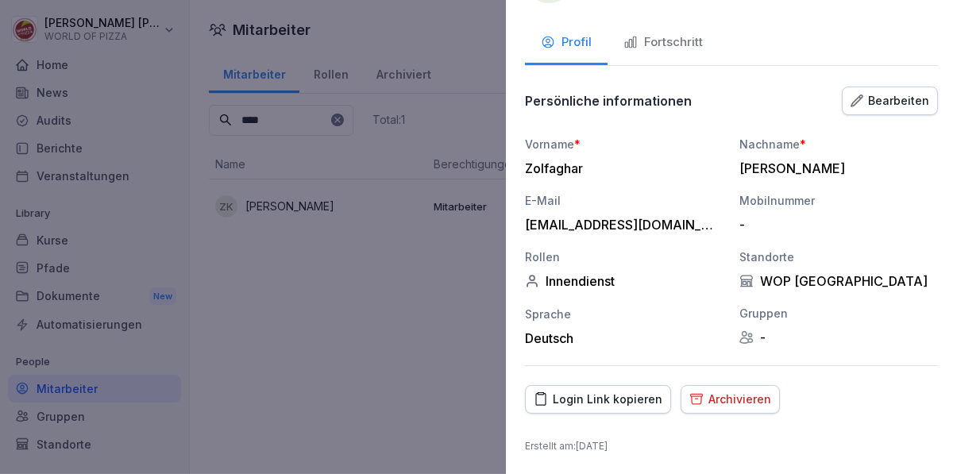
click at [357, 371] on div at bounding box center [478, 237] width 957 height 474
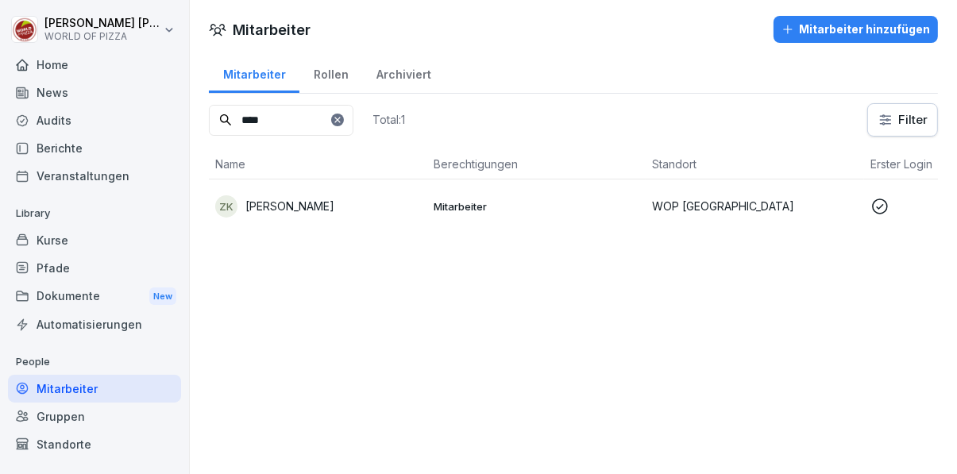
click at [419, 60] on div "Archiviert" at bounding box center [403, 72] width 83 height 40
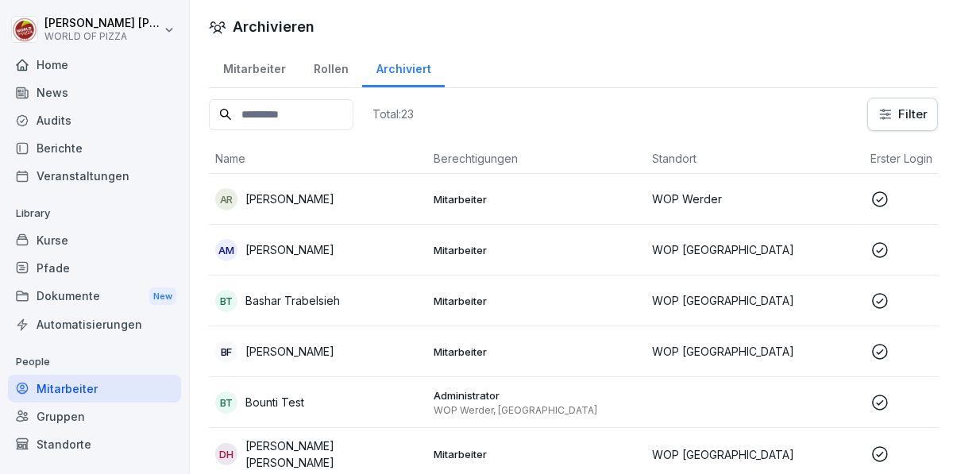
click at [272, 70] on div "Mitarbeiter" at bounding box center [254, 67] width 91 height 40
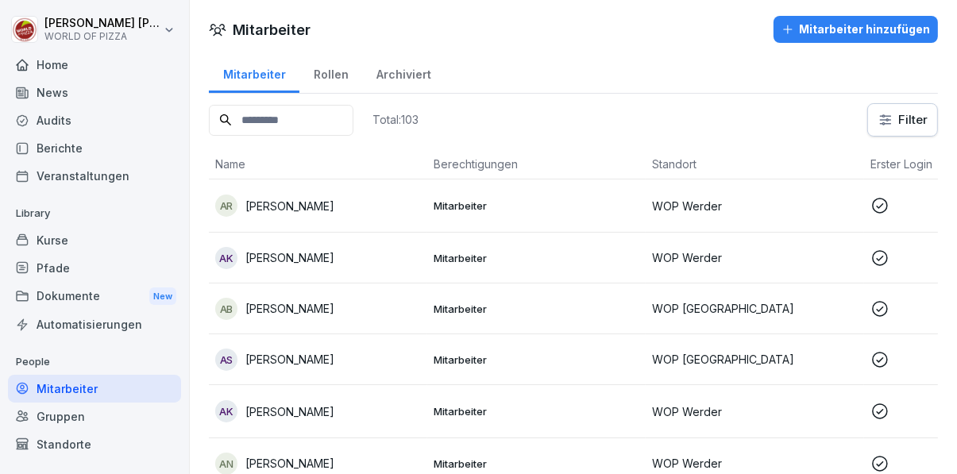
click at [905, 118] on html "Susanne Sturch WORLD OF PIZZA Home News Audits Berichte Veranstaltungen Library…" at bounding box center [478, 237] width 957 height 474
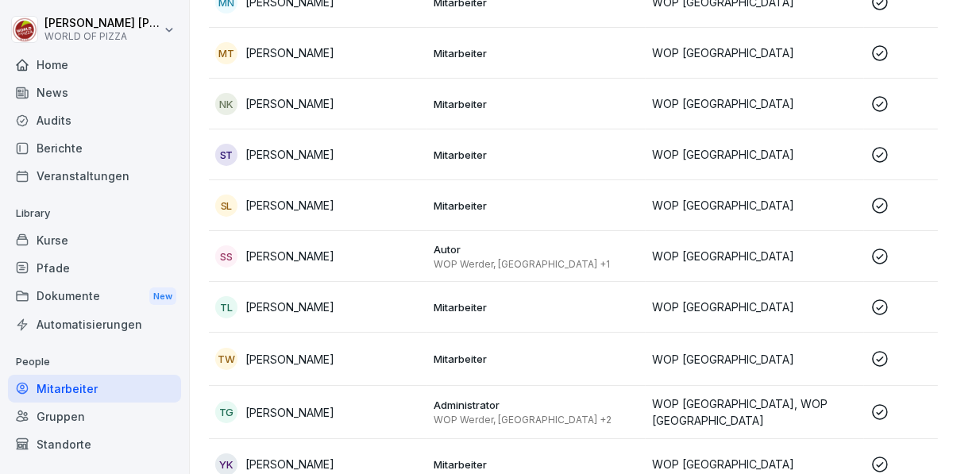
scroll to position [776, 0]
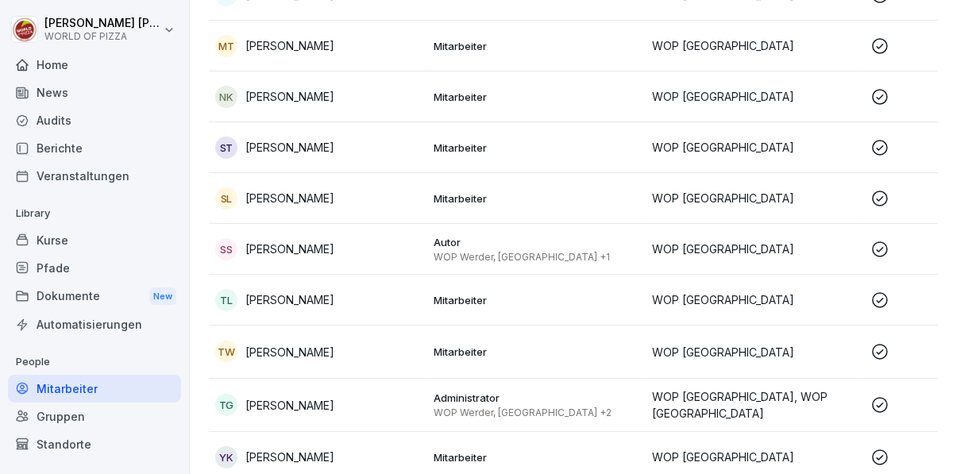
click at [629, 410] on p "WOP Werder, Potsdam Süd & City +2" at bounding box center [537, 413] width 206 height 13
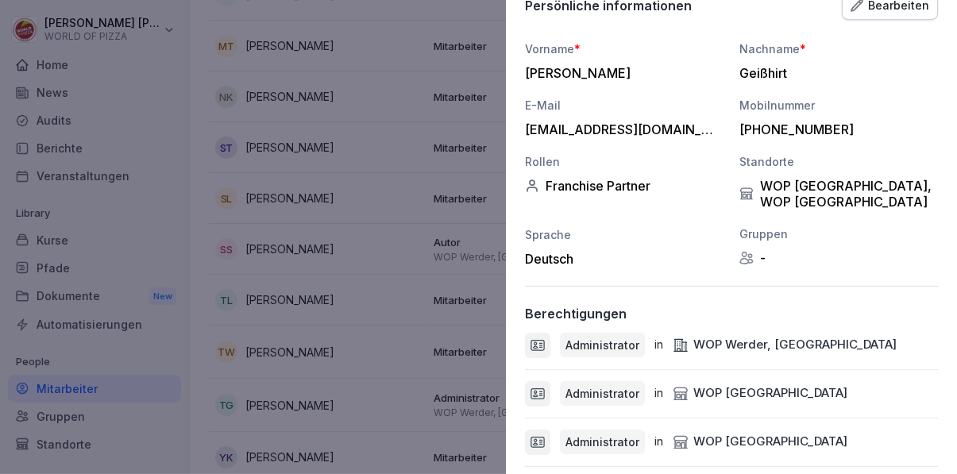
scroll to position [0, 0]
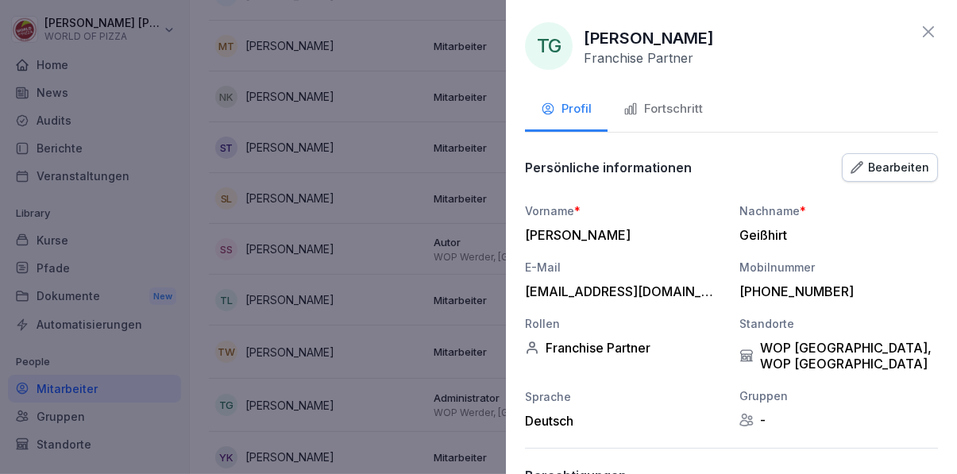
click at [695, 101] on div "Fortschritt" at bounding box center [662, 109] width 79 height 18
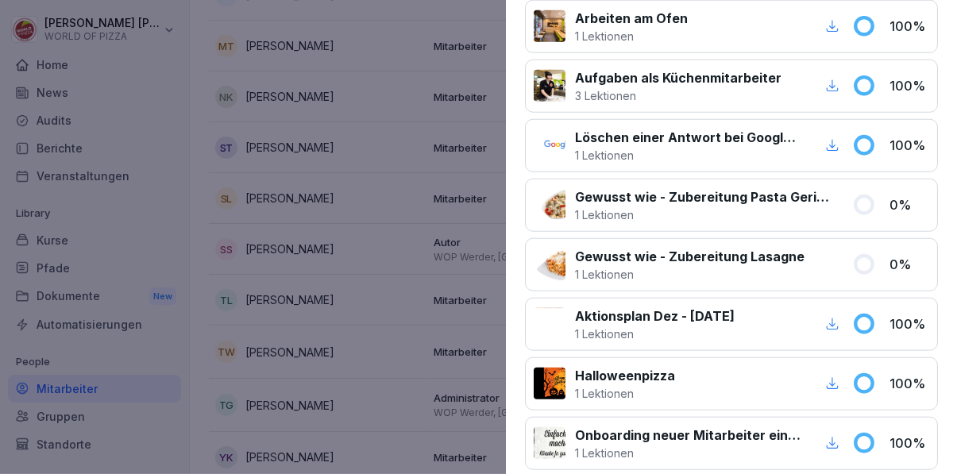
scroll to position [1346, 0]
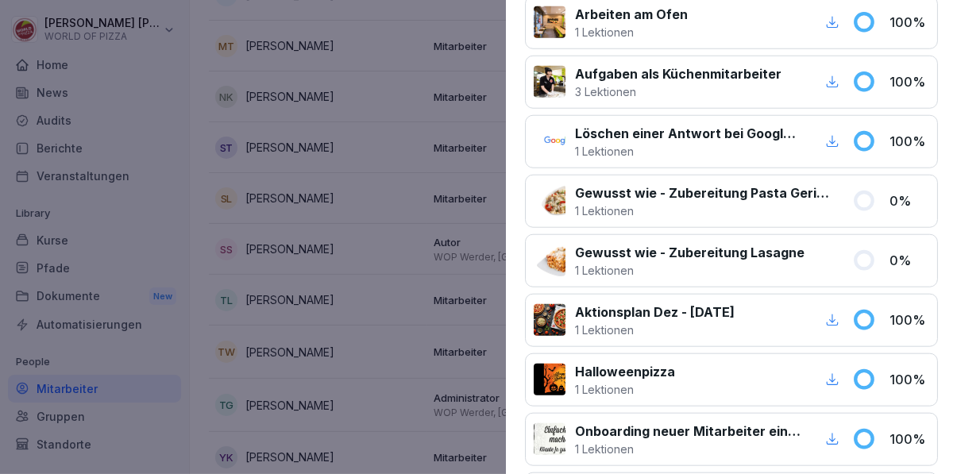
click at [402, 315] on div at bounding box center [478, 237] width 957 height 474
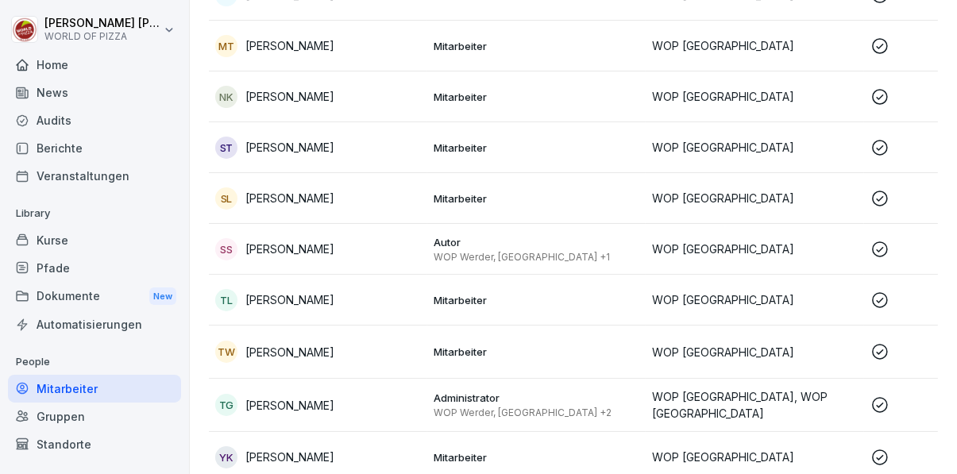
click at [885, 347] on icon at bounding box center [879, 351] width 19 height 19
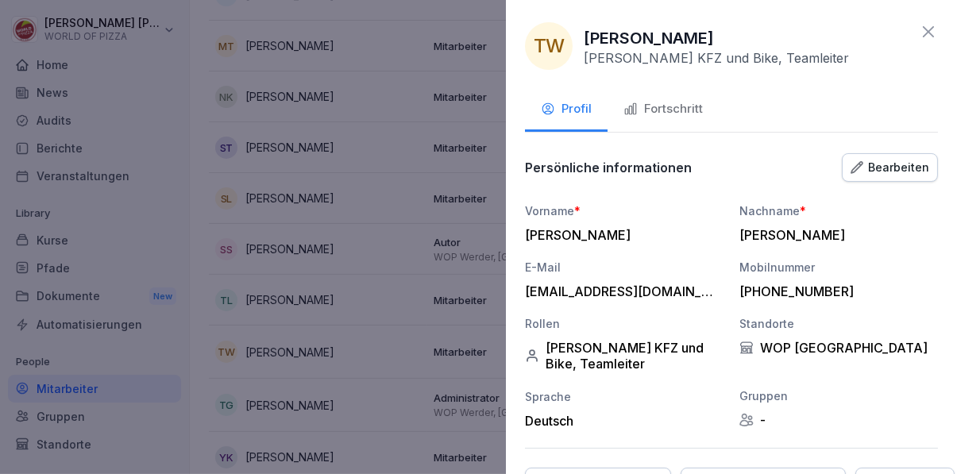
scroll to position [83, 0]
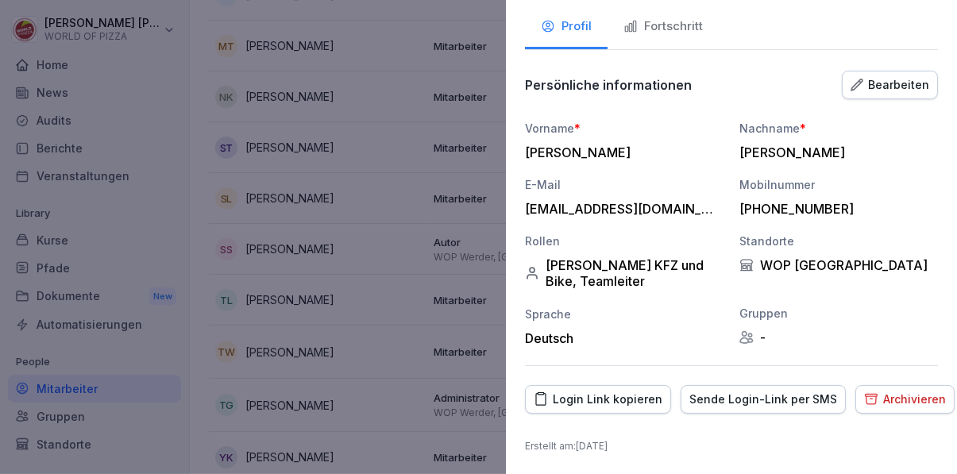
click at [405, 435] on div at bounding box center [478, 237] width 957 height 474
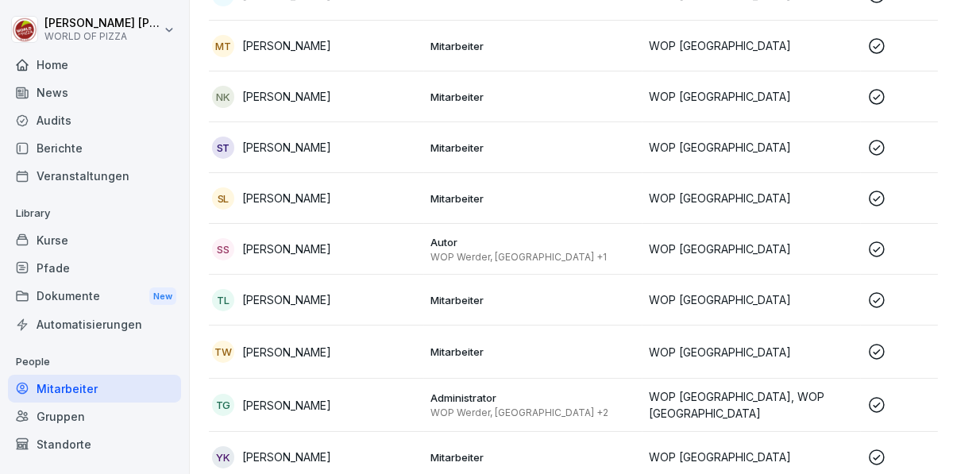
scroll to position [0, 3]
click at [883, 400] on icon at bounding box center [877, 405] width 16 height 16
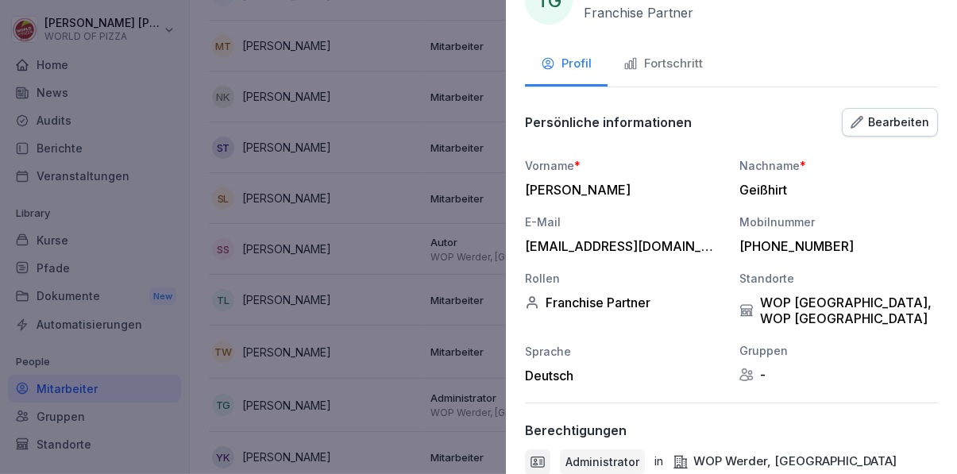
scroll to position [0, 0]
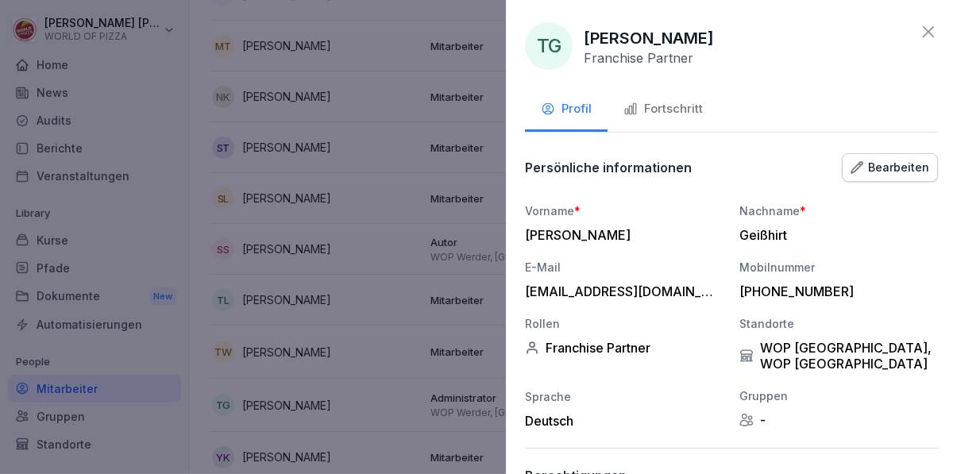
click at [421, 432] on div at bounding box center [478, 237] width 957 height 474
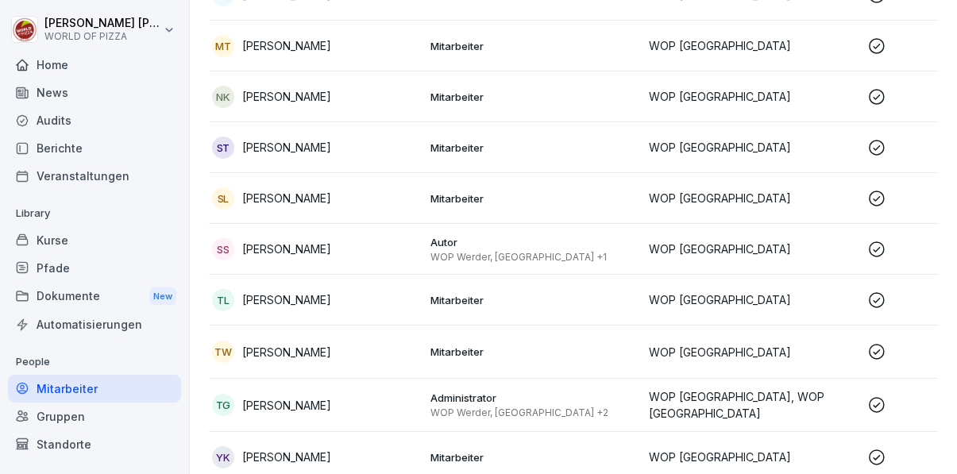
click at [881, 292] on icon at bounding box center [877, 300] width 16 height 16
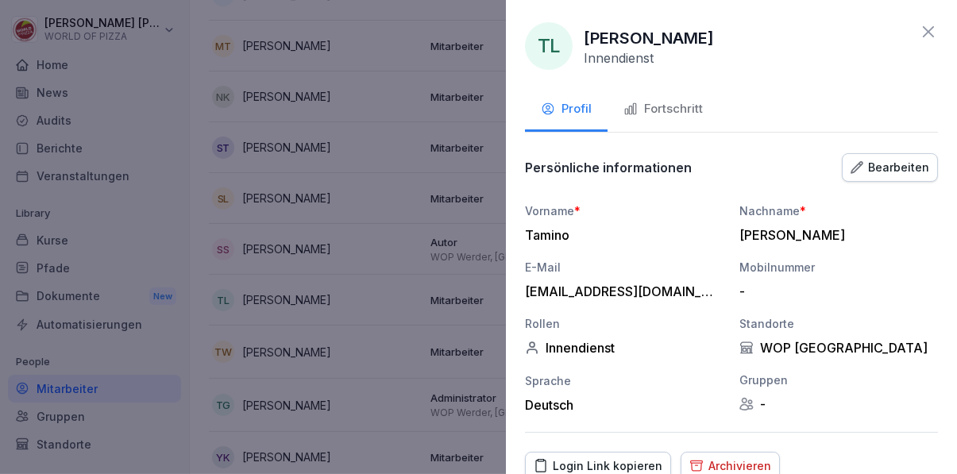
click at [420, 406] on div at bounding box center [478, 237] width 957 height 474
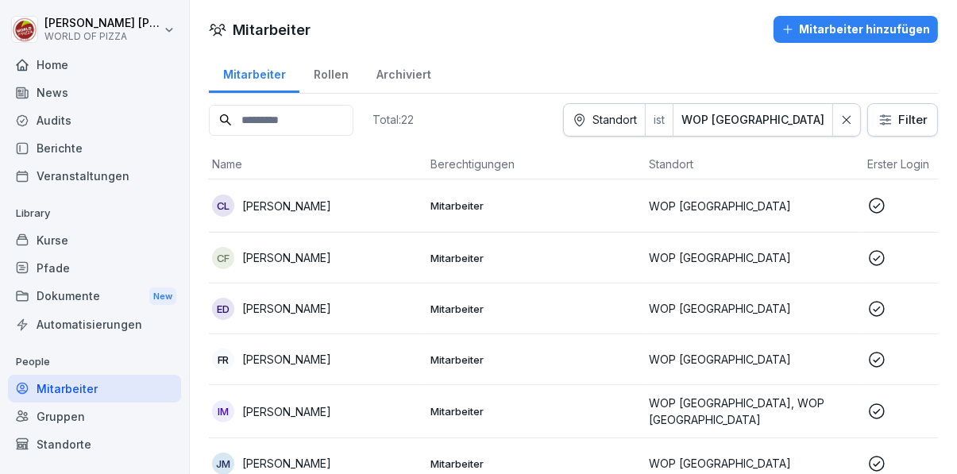
click at [75, 32] on html "Susanne Sturch WORLD OF PIZZA Home News Audits Berichte Veranstaltungen Library…" at bounding box center [478, 237] width 957 height 474
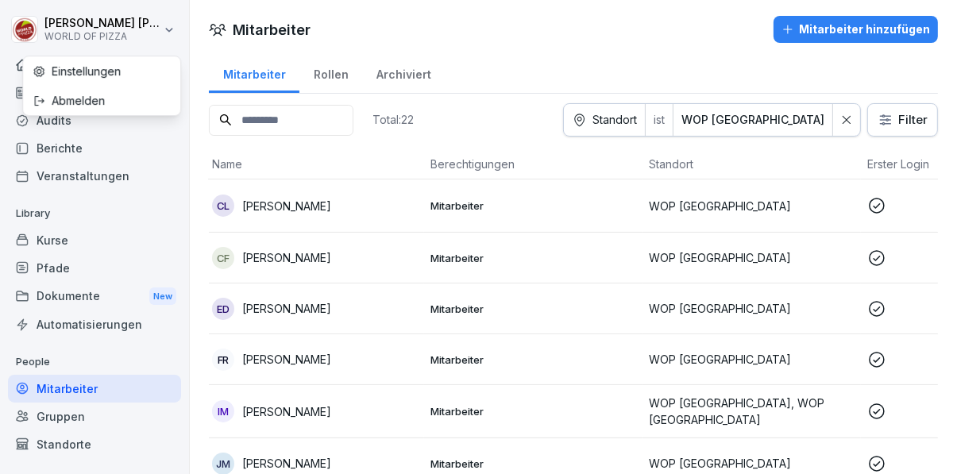
click at [551, 29] on html "Susanne Sturch WORLD OF PIZZA Home News Audits Berichte Veranstaltungen Library…" at bounding box center [478, 237] width 957 height 474
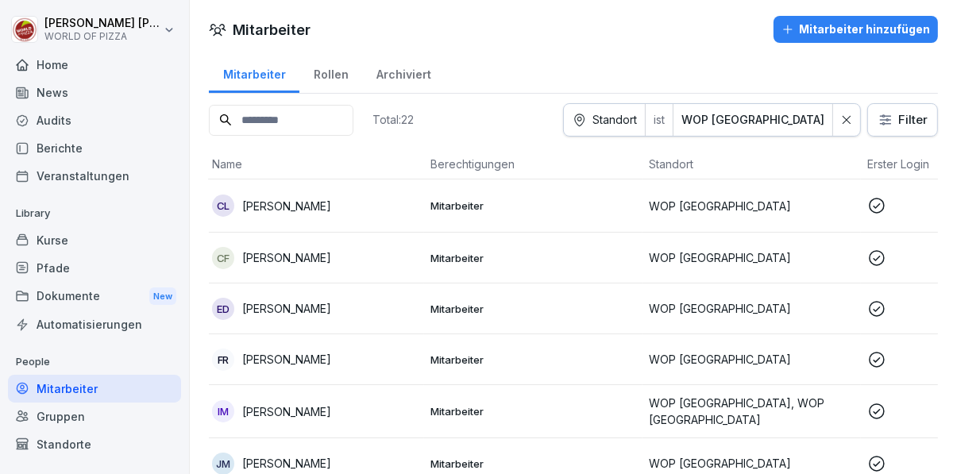
click at [51, 71] on div "Home" at bounding box center [94, 65] width 173 height 28
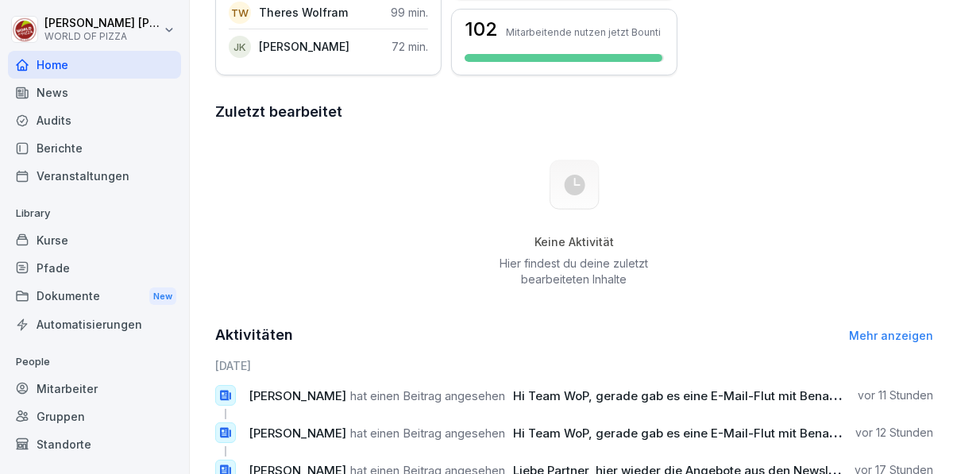
scroll to position [645, 0]
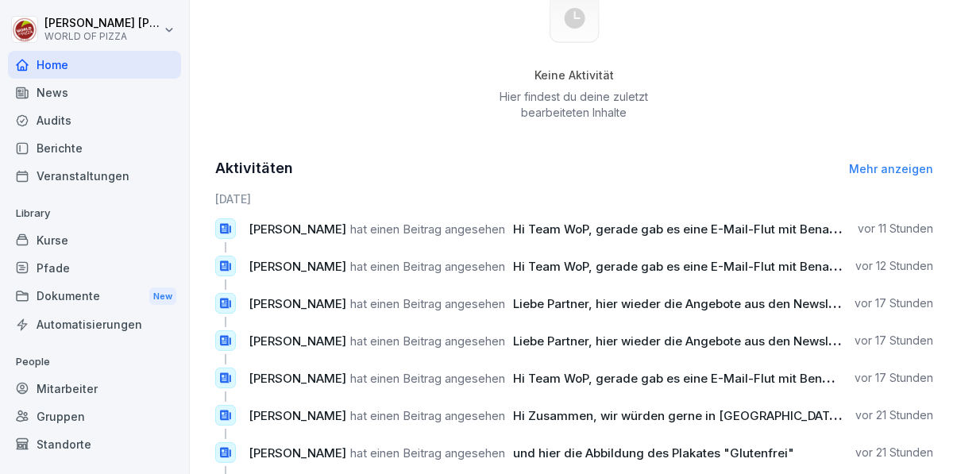
click at [70, 388] on div "Mitarbeiter" at bounding box center [94, 389] width 173 height 28
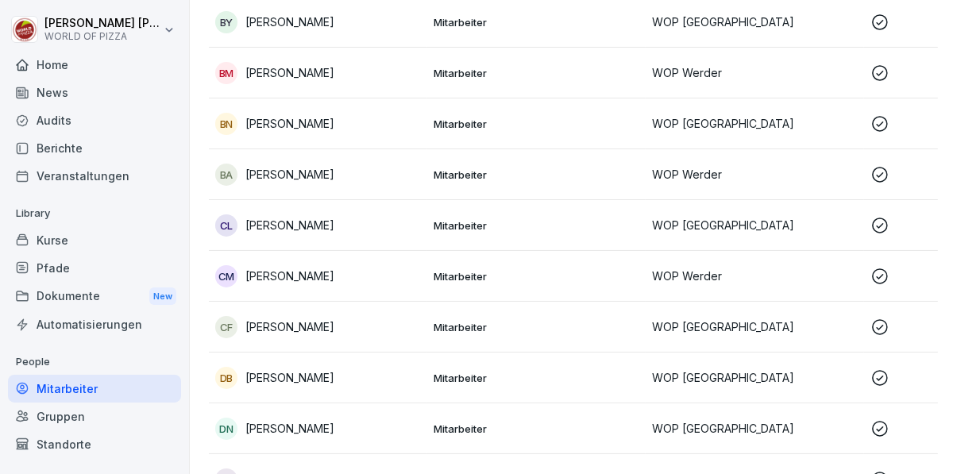
scroll to position [16, 0]
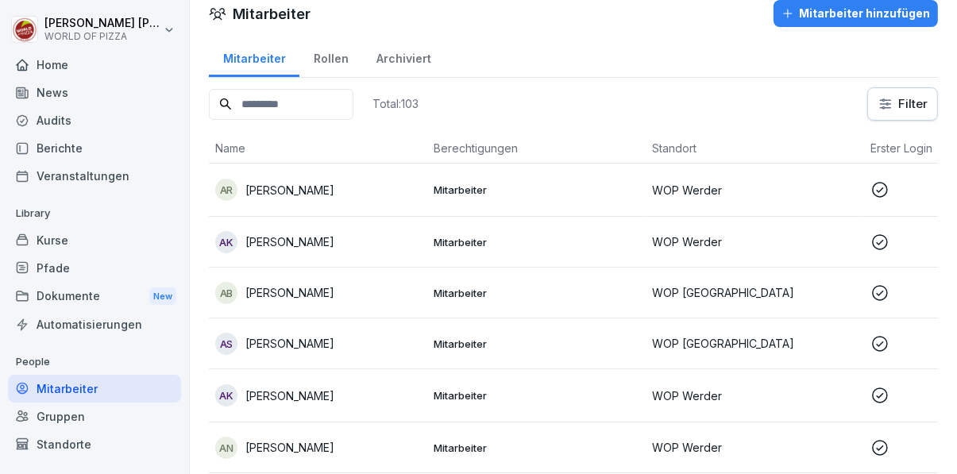
click at [59, 418] on div "Gruppen" at bounding box center [94, 417] width 173 height 28
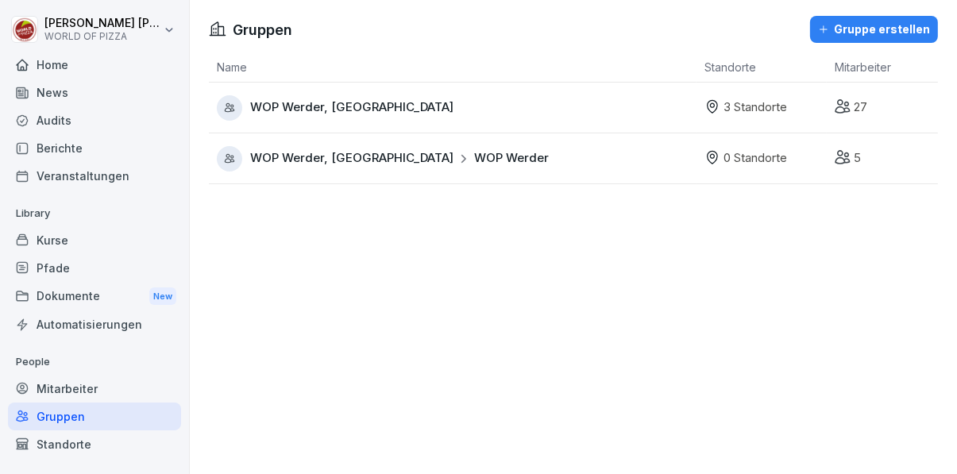
click at [650, 158] on div "WOP Werder, Potsdam Süd & City WOP Werder" at bounding box center [457, 158] width 480 height 25
click at [648, 97] on div "WOP Werder, [GEOGRAPHIC_DATA]" at bounding box center [457, 107] width 480 height 25
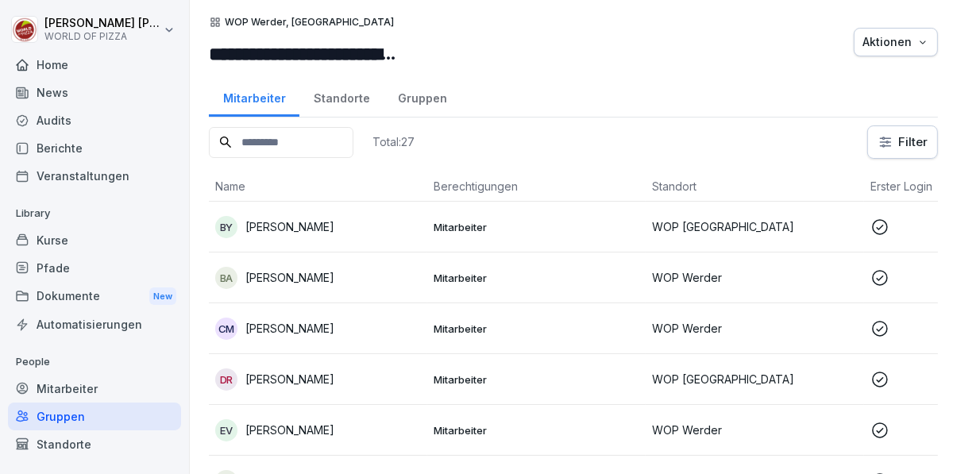
click at [46, 64] on div "Home" at bounding box center [94, 65] width 173 height 28
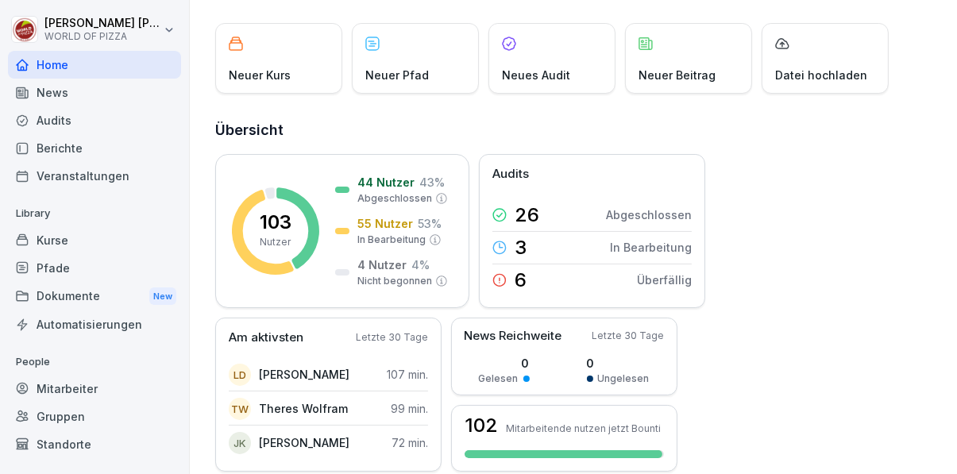
scroll to position [79, 0]
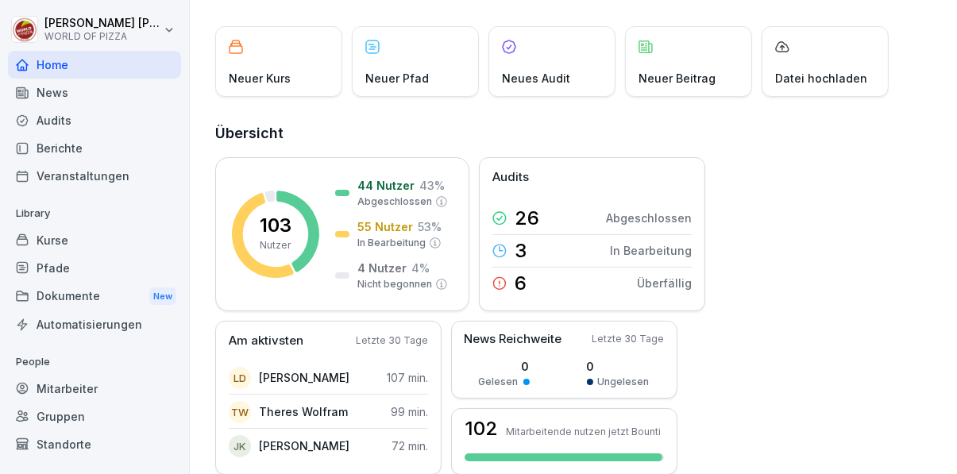
click at [64, 95] on div "News" at bounding box center [94, 93] width 173 height 28
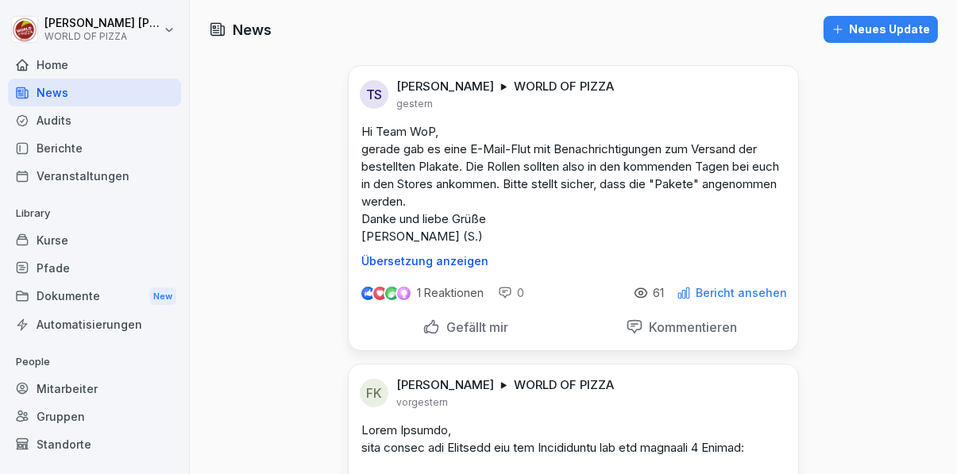
click at [51, 123] on div "Audits" at bounding box center [94, 120] width 173 height 28
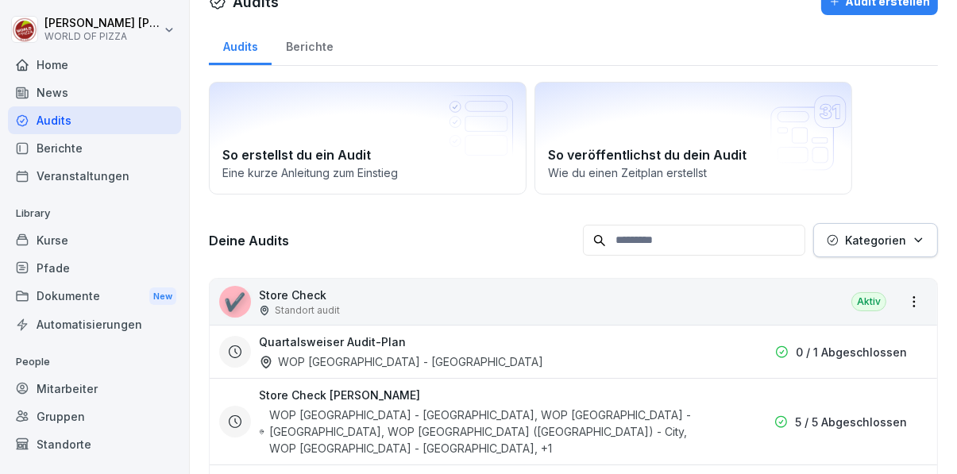
scroll to position [218, 0]
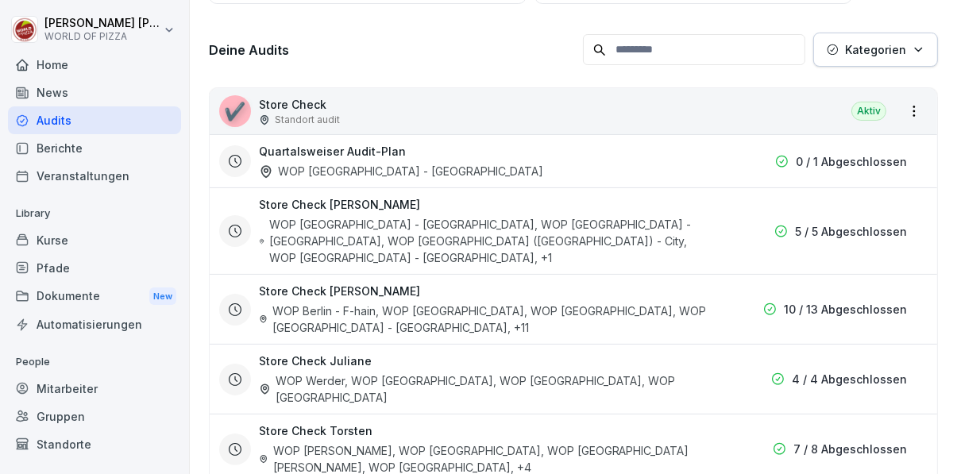
click at [65, 156] on div "Berichte" at bounding box center [94, 148] width 173 height 28
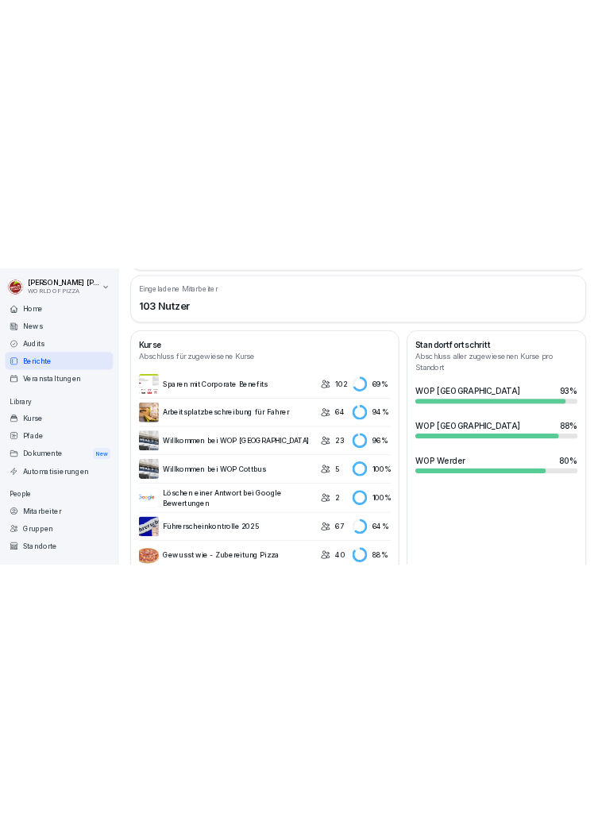
scroll to position [507, 0]
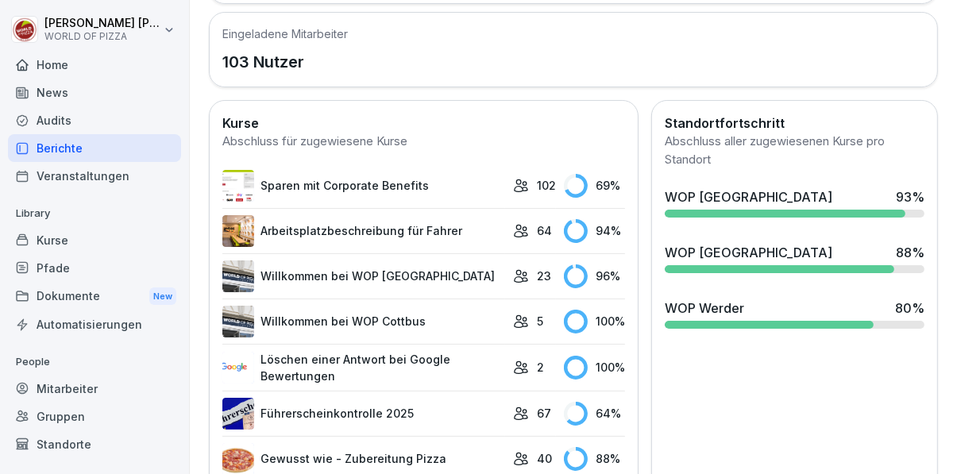
click at [95, 26] on html "Susanne Sturch WORLD OF PIZZA Home News Audits Berichte Veranstaltungen Library…" at bounding box center [478, 237] width 957 height 474
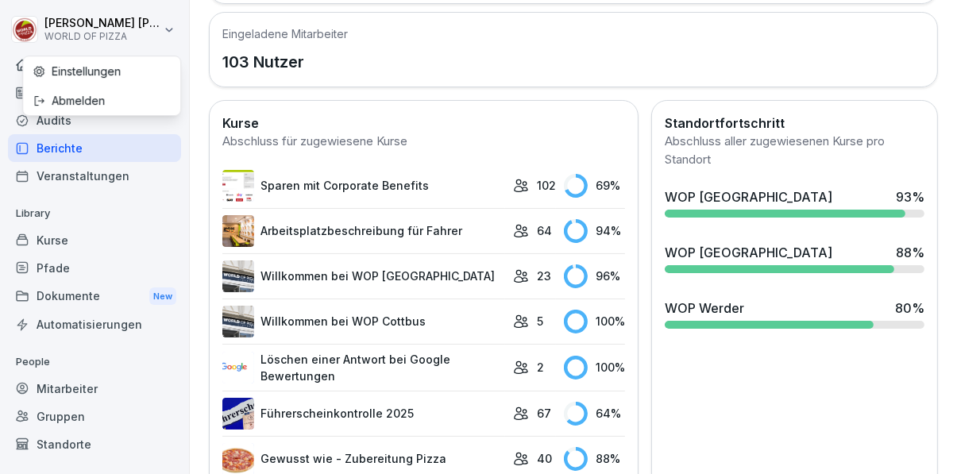
click at [67, 96] on div "Abmelden" at bounding box center [101, 100] width 157 height 29
